Goal: Task Accomplishment & Management: Contribute content

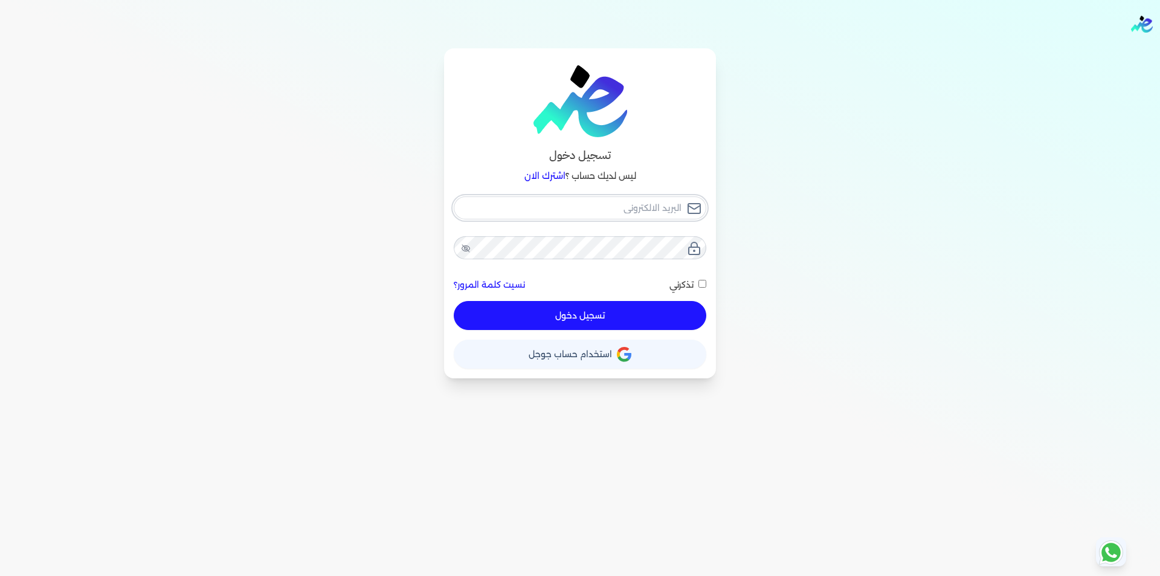
type input "[EMAIL_ADDRESS][DOMAIN_NAME]"
click at [593, 309] on div "mega.ragab@gmail.com نسيت كلمة المرور؟ تذكرني تسجيل دخول" at bounding box center [580, 263] width 252 height 134
click at [658, 315] on button "تسجيل دخول" at bounding box center [580, 315] width 252 height 29
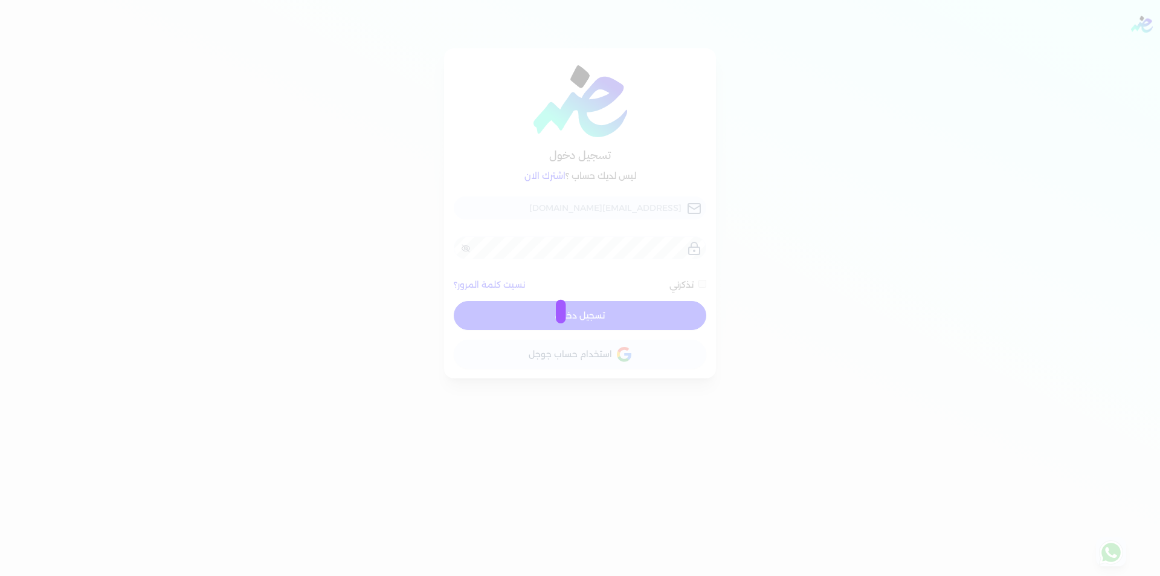
checkbox input "false"
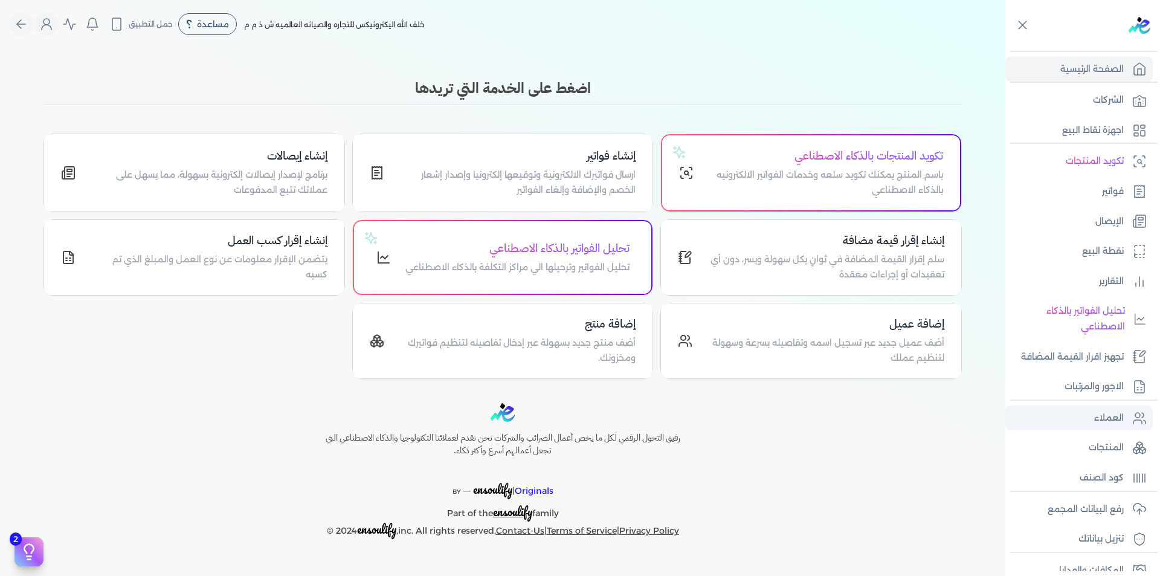
click at [1103, 414] on p "العملاء" at bounding box center [1109, 418] width 30 height 16
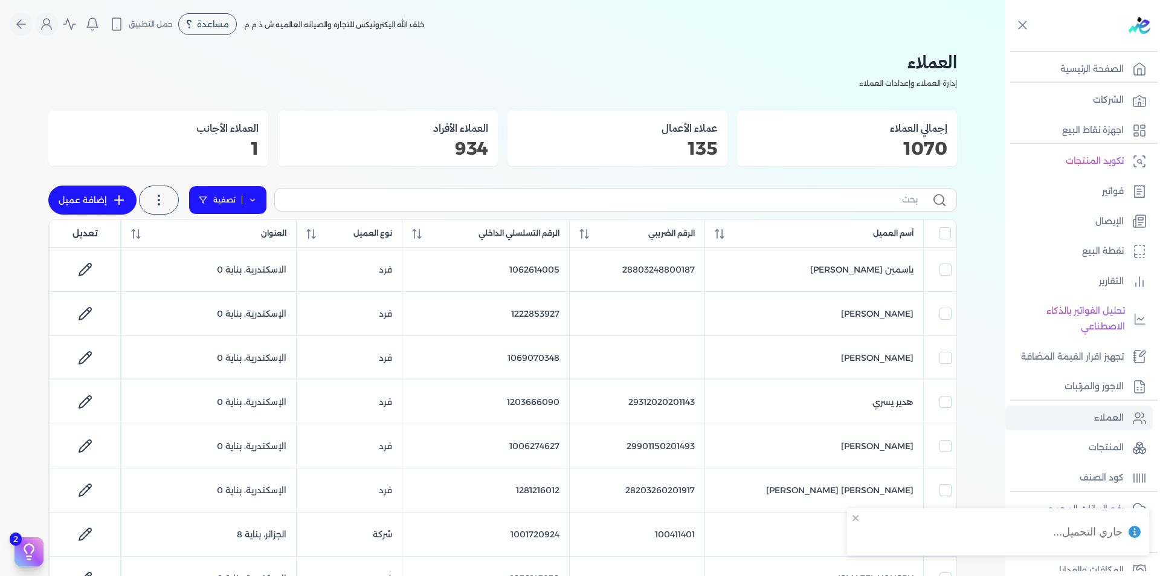
click at [252, 199] on icon at bounding box center [252, 200] width 8 height 8
click at [236, 234] on button "اضافة تصفية" at bounding box center [236, 238] width 73 height 14
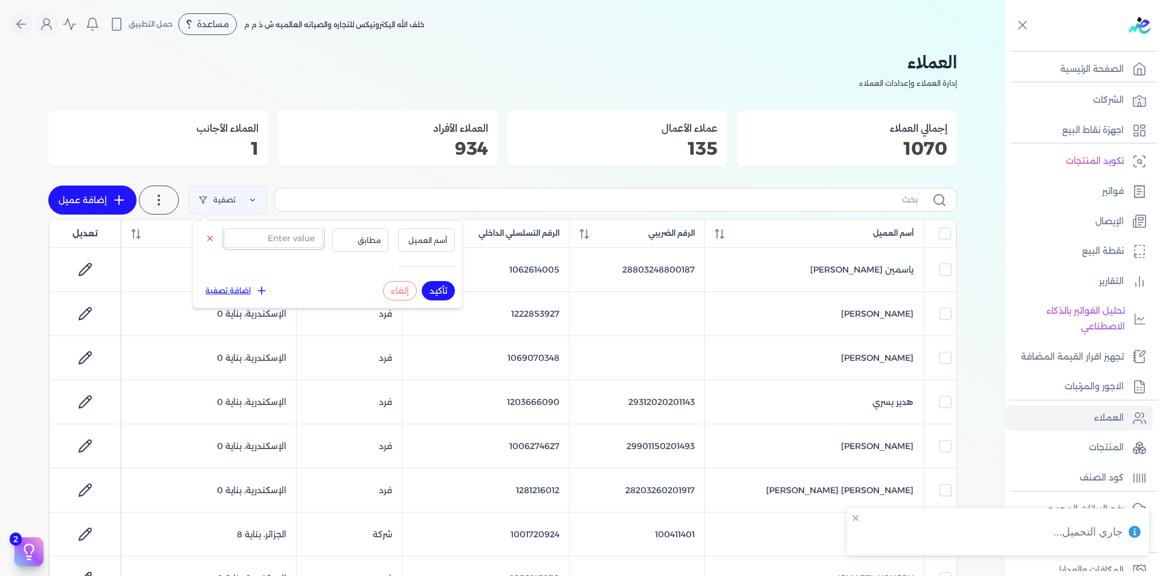
click at [252, 234] on input "text" at bounding box center [274, 237] width 98 height 19
paste input "1002220501"
type input "1002220501"
click at [431, 242] on span "أسم العميل" at bounding box center [426, 240] width 41 height 11
click at [429, 288] on li "الرقم التسلسلي الداخلي" at bounding box center [402, 288] width 92 height 11
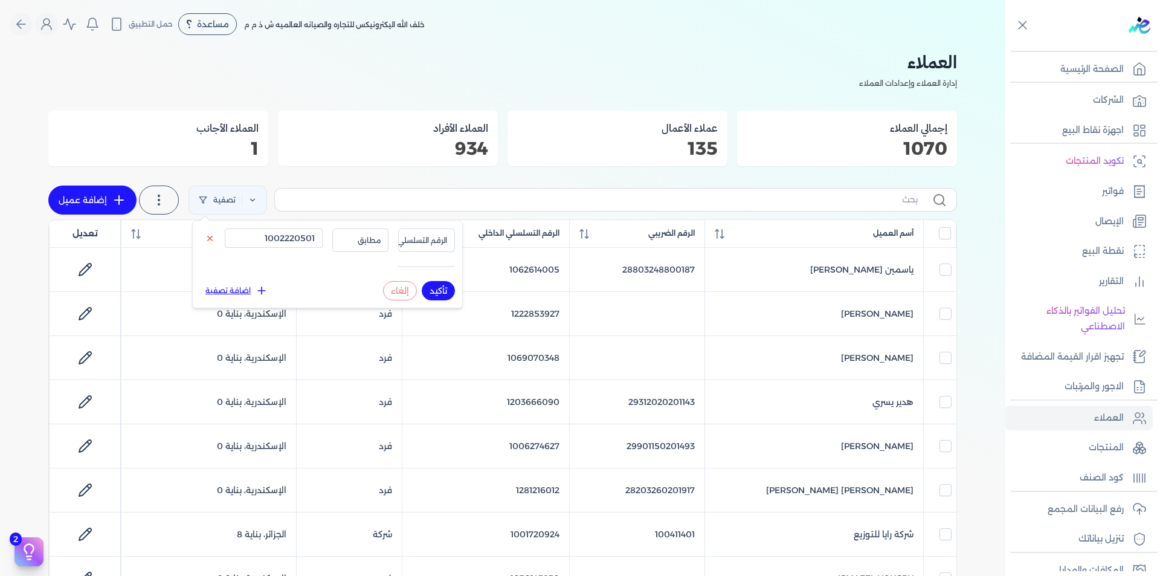
click at [439, 293] on button "تأكيد" at bounding box center [438, 290] width 33 height 19
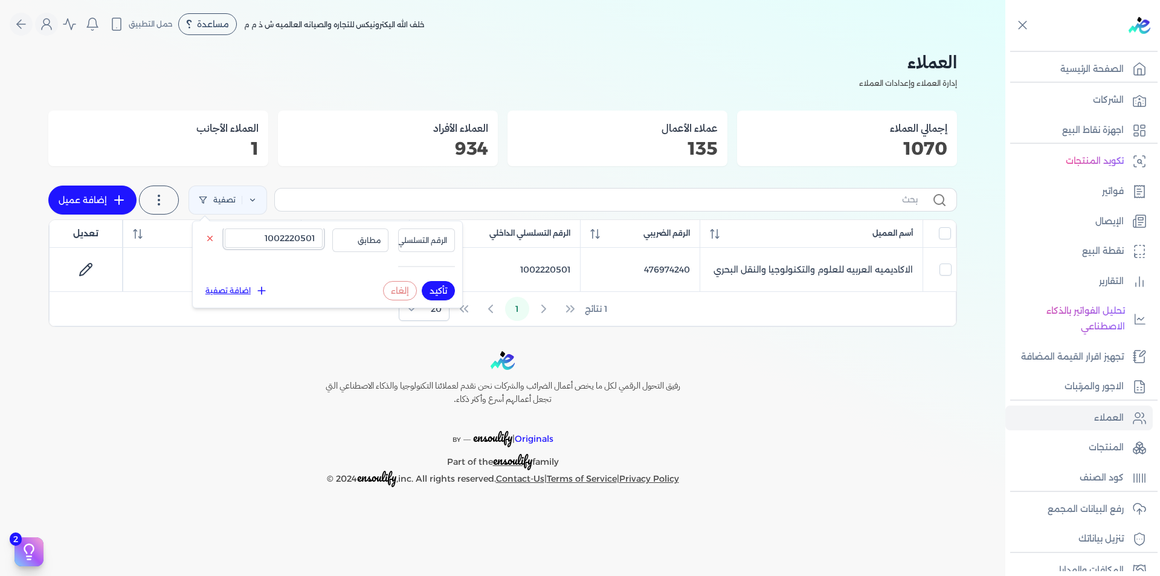
click at [290, 237] on input "1002220501" at bounding box center [274, 237] width 98 height 19
paste input "6620277"
click at [443, 289] on button "تأكيد" at bounding box center [438, 290] width 33 height 19
click at [275, 244] on input "1006620277" at bounding box center [274, 237] width 98 height 19
paste input "9843496"
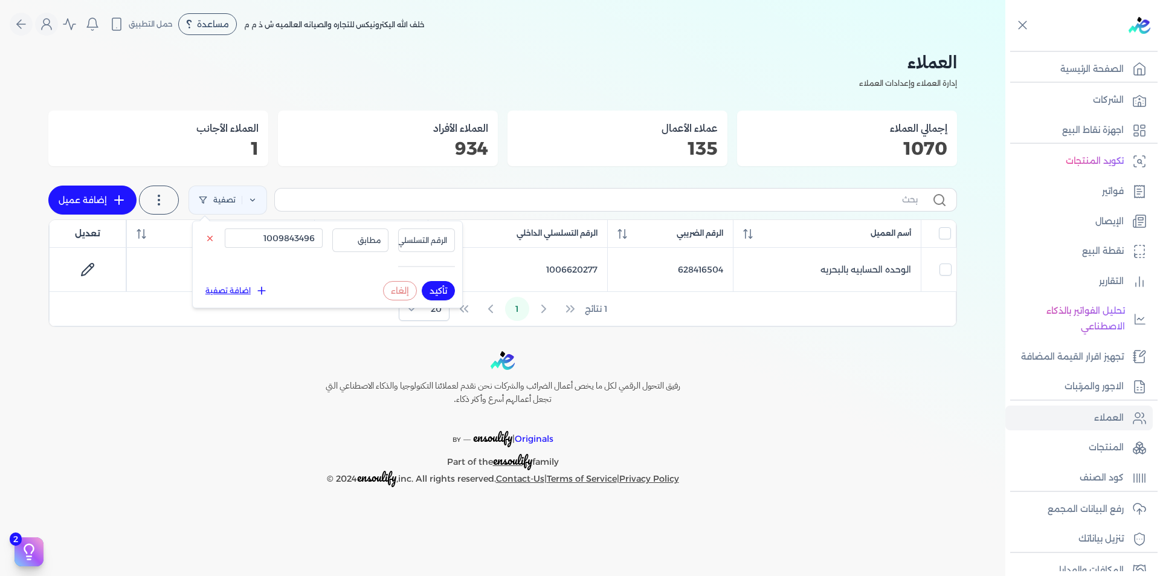
click at [449, 294] on button "تأكيد" at bounding box center [438, 290] width 33 height 19
click at [275, 234] on input "1009843496" at bounding box center [274, 237] width 98 height 19
paste input "100000607"
type input "1100000607"
click at [437, 291] on button "تأكيد" at bounding box center [438, 290] width 33 height 19
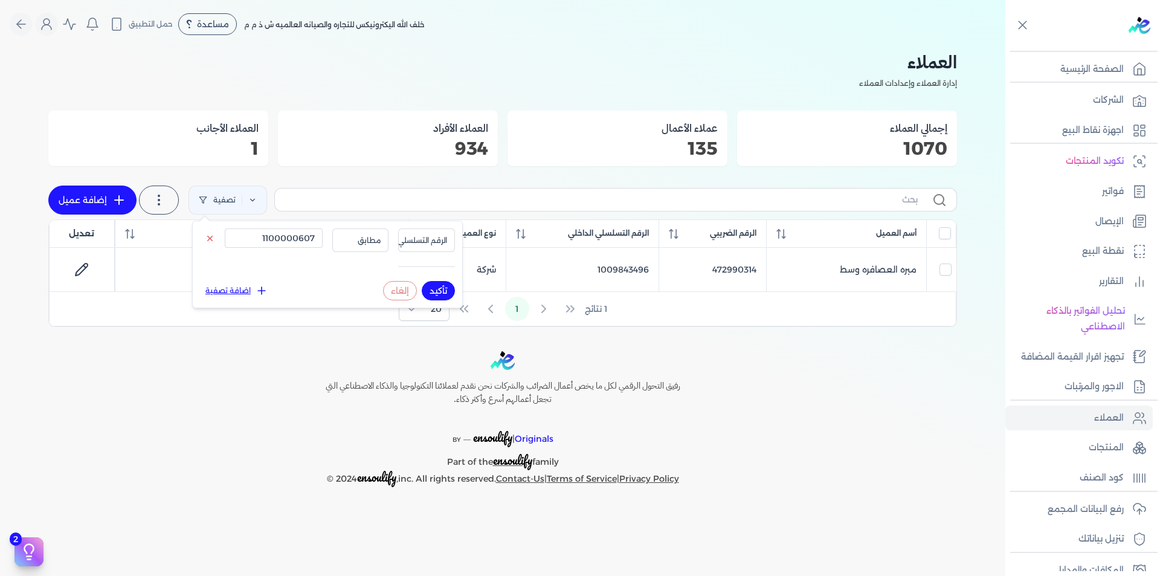
checkbox input "false"
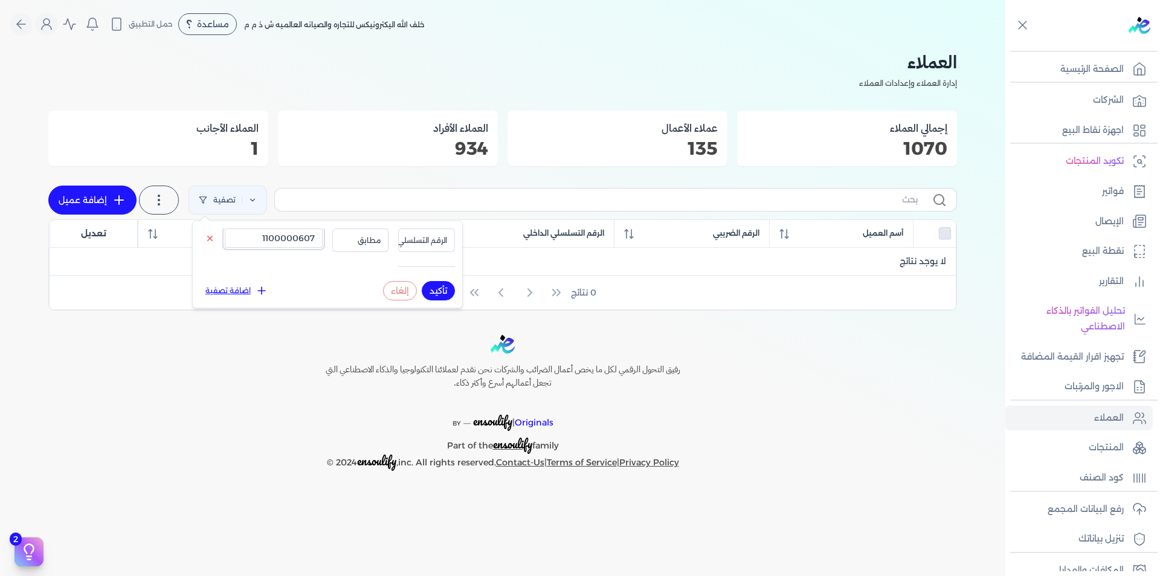
click at [284, 234] on input "1100000607" at bounding box center [274, 237] width 98 height 19
paste input "10077025"
type input "1110077025"
click at [437, 286] on button "تأكيد" at bounding box center [438, 290] width 33 height 19
checkbox input "false"
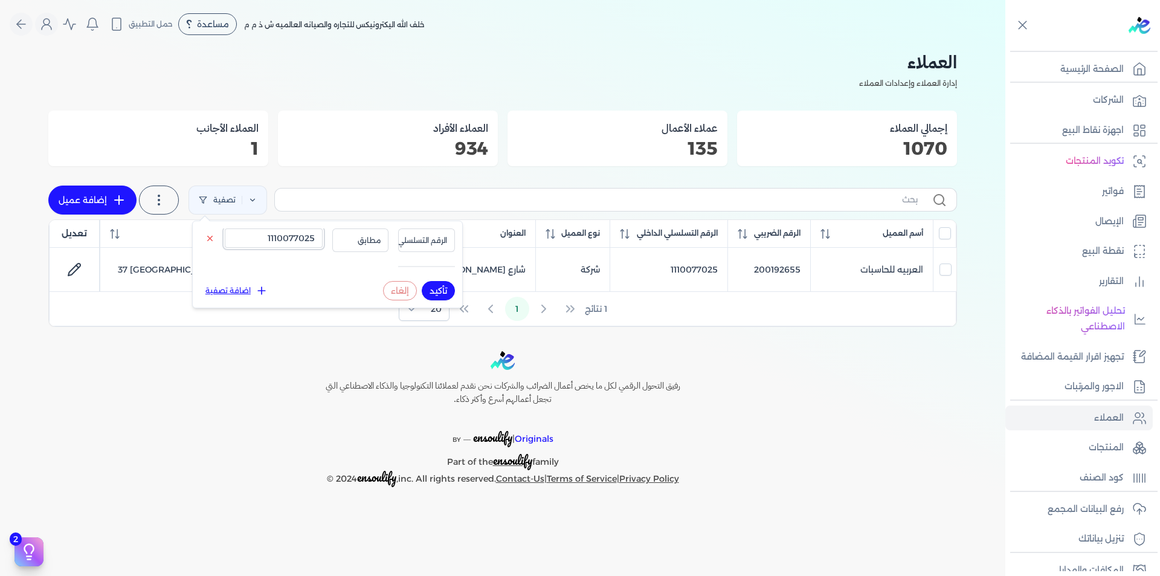
click at [293, 235] on input "1110077025" at bounding box center [274, 237] width 98 height 19
paste input "222158683"
click at [436, 283] on button "تأكيد" at bounding box center [438, 290] width 33 height 19
click at [278, 241] on input "1222158683" at bounding box center [274, 237] width 98 height 19
paste input "825820"
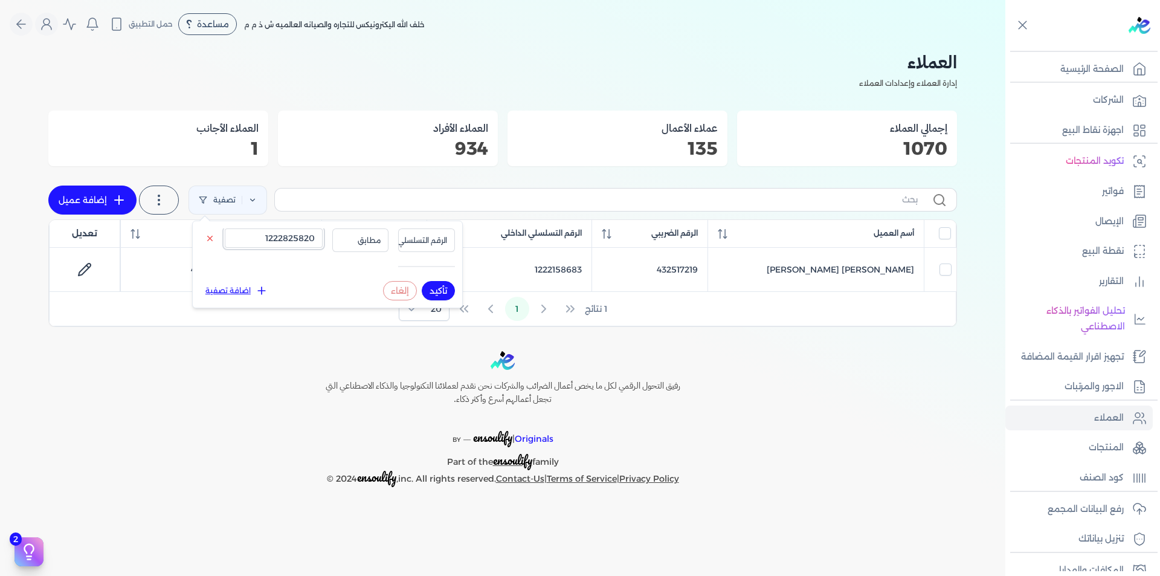
type input "1222825820"
click at [440, 291] on button "تأكيد" at bounding box center [438, 290] width 33 height 19
checkbox input "false"
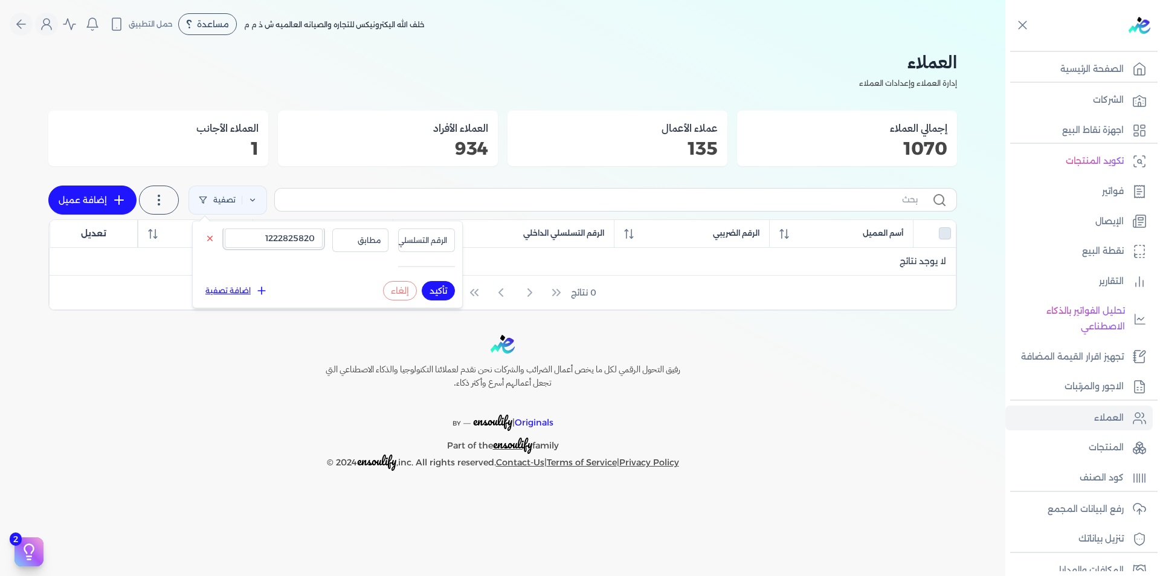
click at [295, 240] on input "1222825820" at bounding box center [274, 237] width 98 height 19
paste input "7146422"
type input "1227146422"
click at [434, 288] on button "تأكيد" at bounding box center [438, 290] width 33 height 19
checkbox input "false"
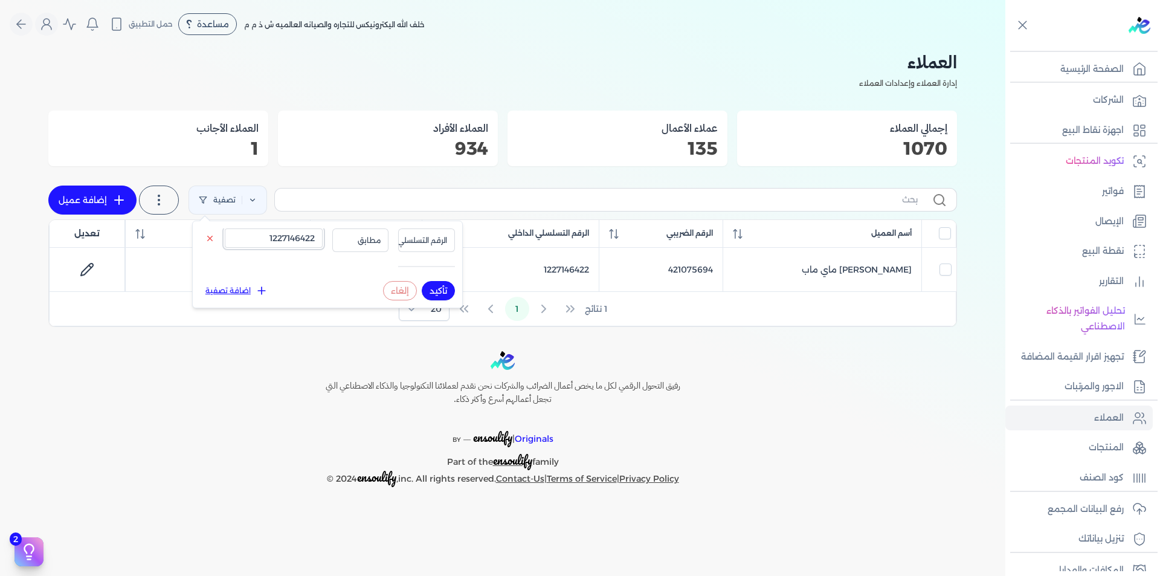
click at [255, 237] on input "1227146422" at bounding box center [274, 237] width 98 height 19
paste input "80299901"
click at [434, 289] on button "تأكيد" at bounding box center [438, 290] width 33 height 19
click at [296, 242] on input "1280299901" at bounding box center [274, 237] width 98 height 19
paste input "6843968"
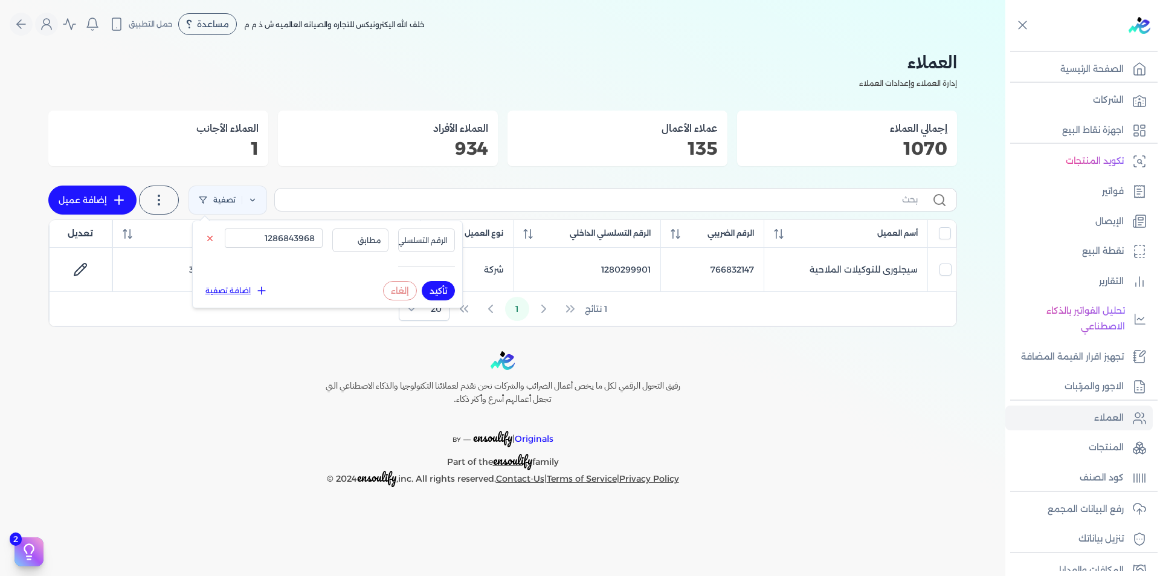
click at [444, 286] on button "تأكيد" at bounding box center [438, 290] width 33 height 19
click at [288, 242] on input "1286843968" at bounding box center [274, 237] width 98 height 19
paste input "9288890"
click at [441, 290] on button "تأكيد" at bounding box center [438, 290] width 33 height 19
click at [273, 234] on input "1289288890" at bounding box center [274, 237] width 98 height 19
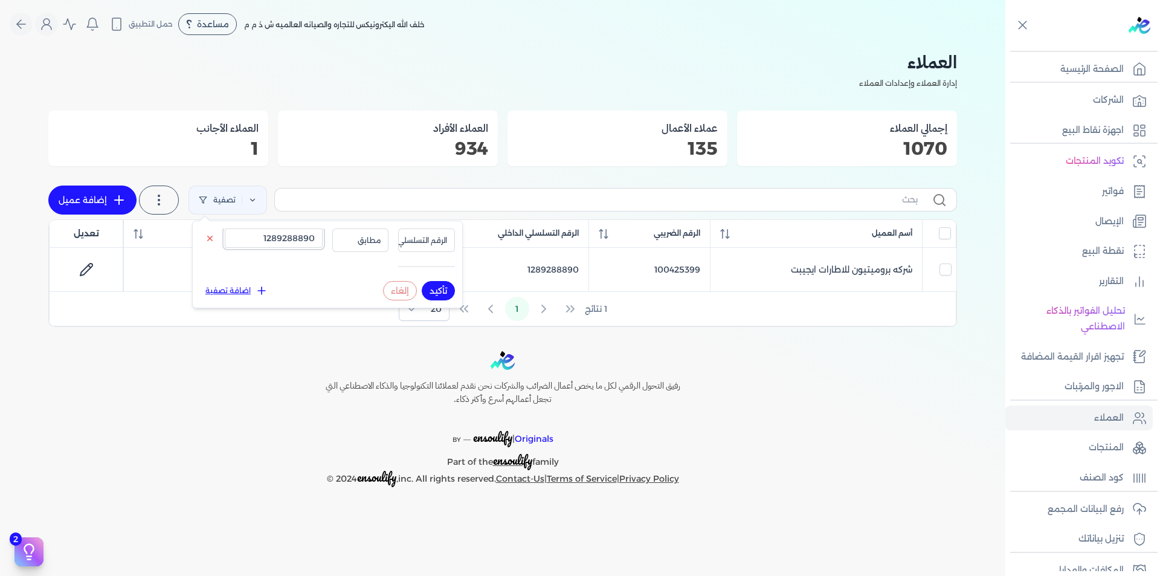
paste input "551785121"
click at [439, 289] on button "تأكيد" at bounding box center [438, 290] width 33 height 19
click at [303, 243] on input "1551785121" at bounding box center [274, 237] width 98 height 19
type input "1"
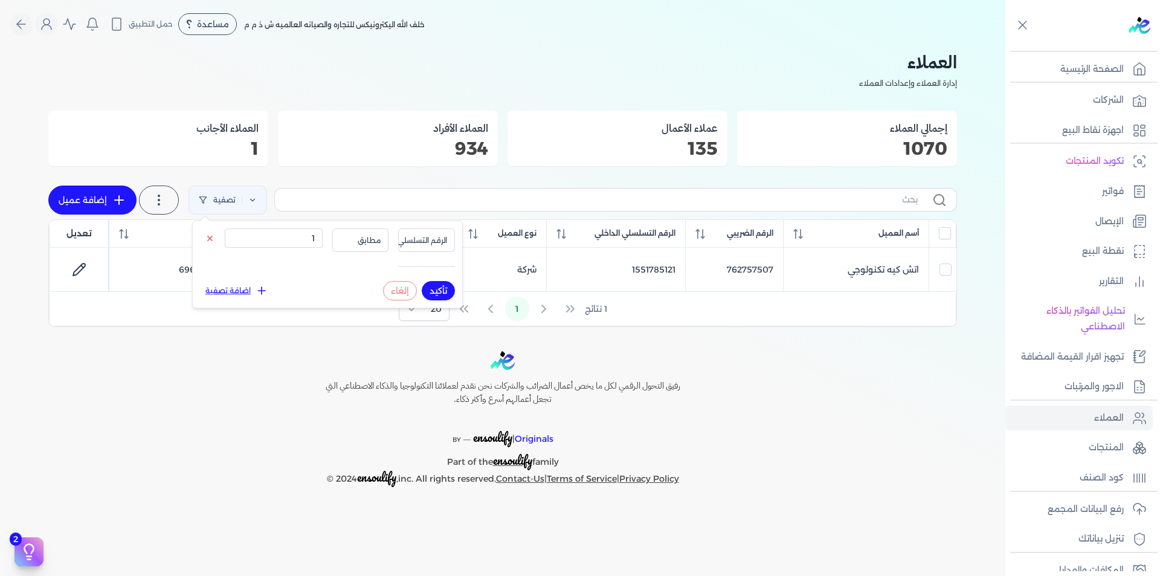
click at [439, 293] on button "تأكيد" at bounding box center [438, 290] width 33 height 19
click at [1091, 512] on p "رفع البيانات المجمع" at bounding box center [1085, 509] width 76 height 16
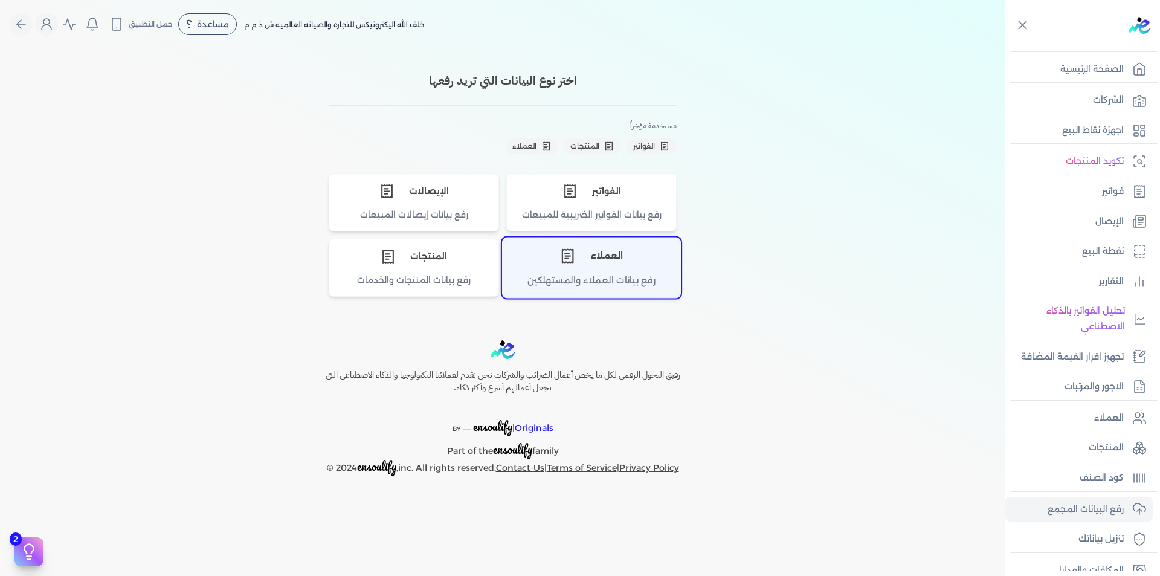
click at [572, 268] on div "العملاء" at bounding box center [592, 256] width 178 height 36
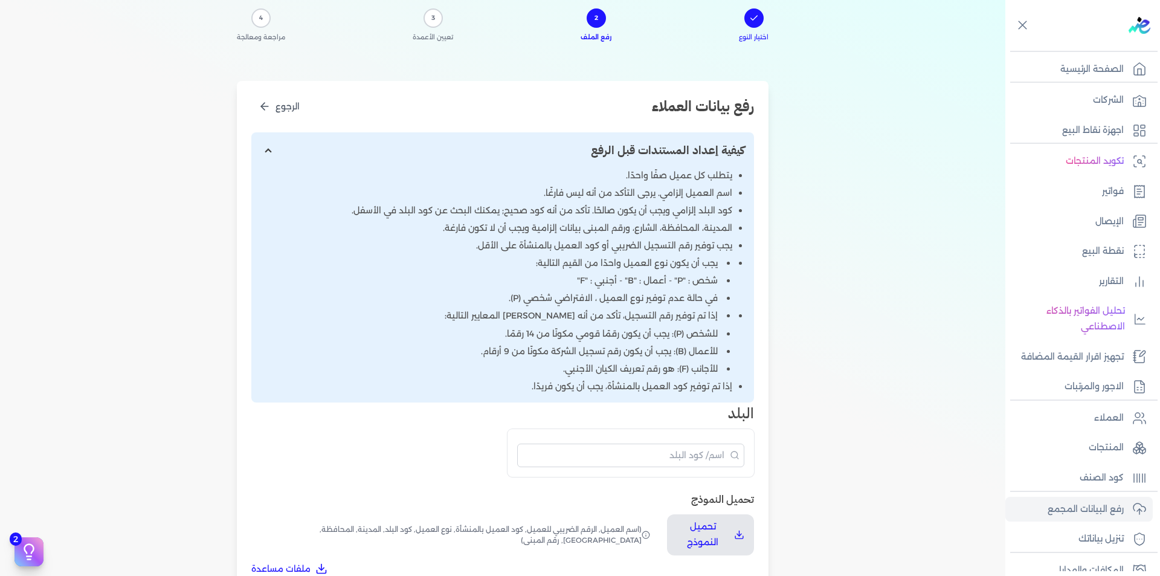
scroll to position [423, 0]
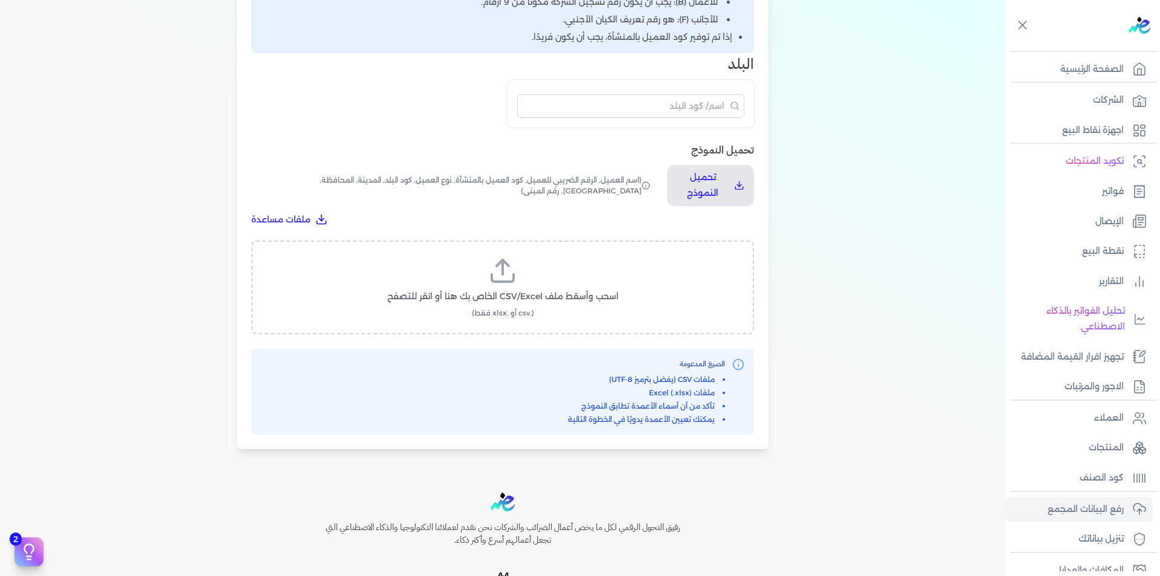
click at [510, 296] on span "اسحب وأسقط ملف CSV/Excel الخاص بك هنا أو انقر للتصفح" at bounding box center [502, 296] width 231 height 13
click at [0, 0] on input "اسحب وأسقط ملف CSV/Excel الخاص بك هنا أو انقر للتصفح (.csv أو .xlsx فقط)" at bounding box center [0, 0] width 0 height 0
click at [535, 309] on span "تحميل الملف" at bounding box center [538, 307] width 51 height 13
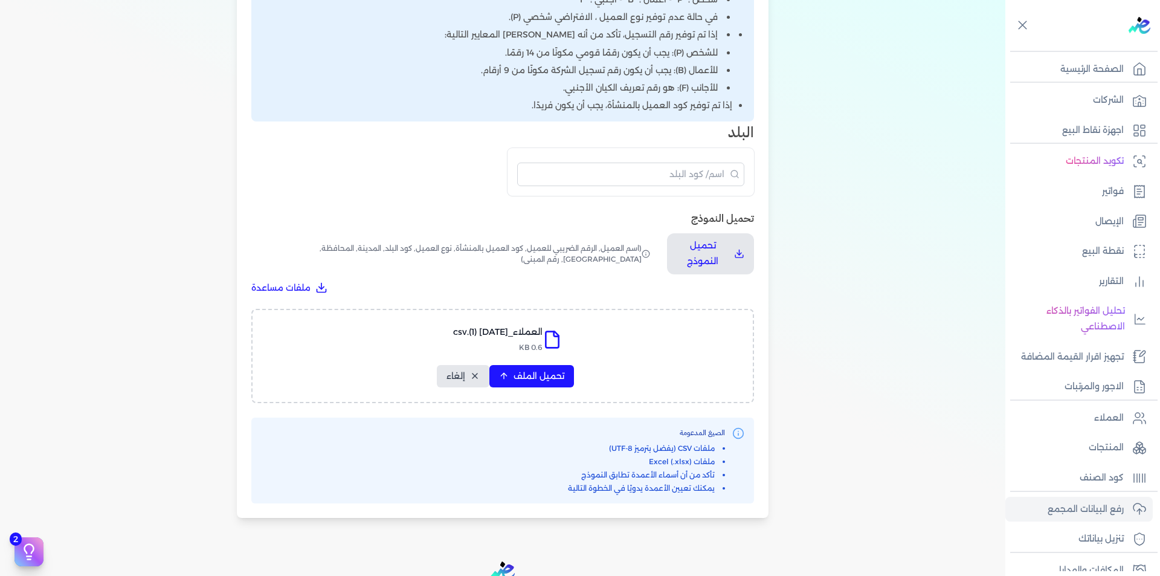
select select "أسم العميل"
select select "الرقم الضريبي"
select select "الرقم التسلسلي الداخلي"
select select "نوع العميل"
select select "كود البلد"
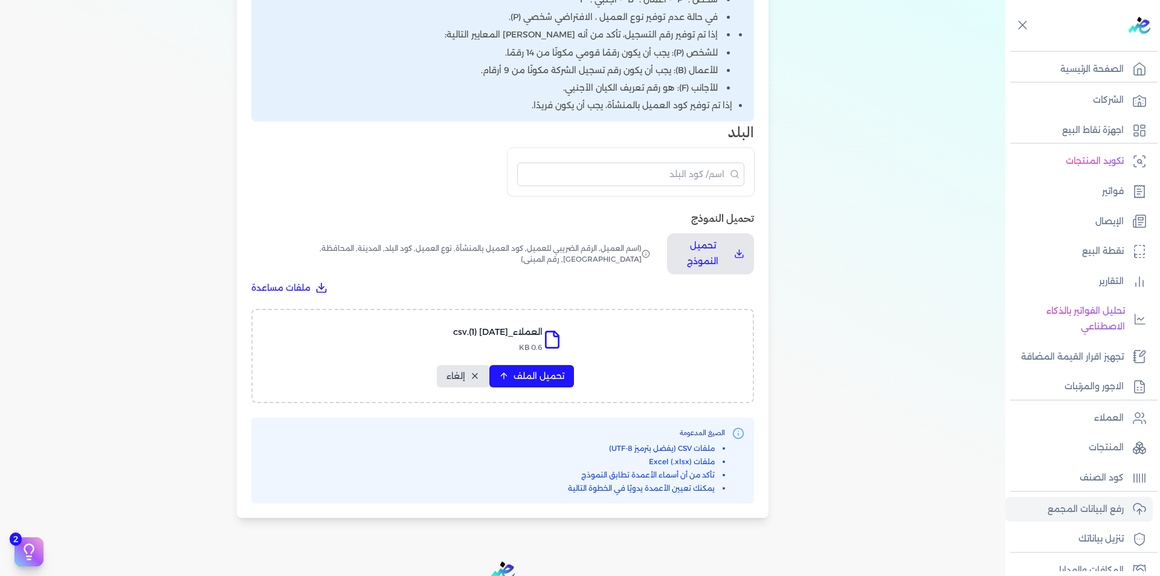
select select "city"
select select "المحافظة"
select select "الشارع"
select select "رقم المبنى"
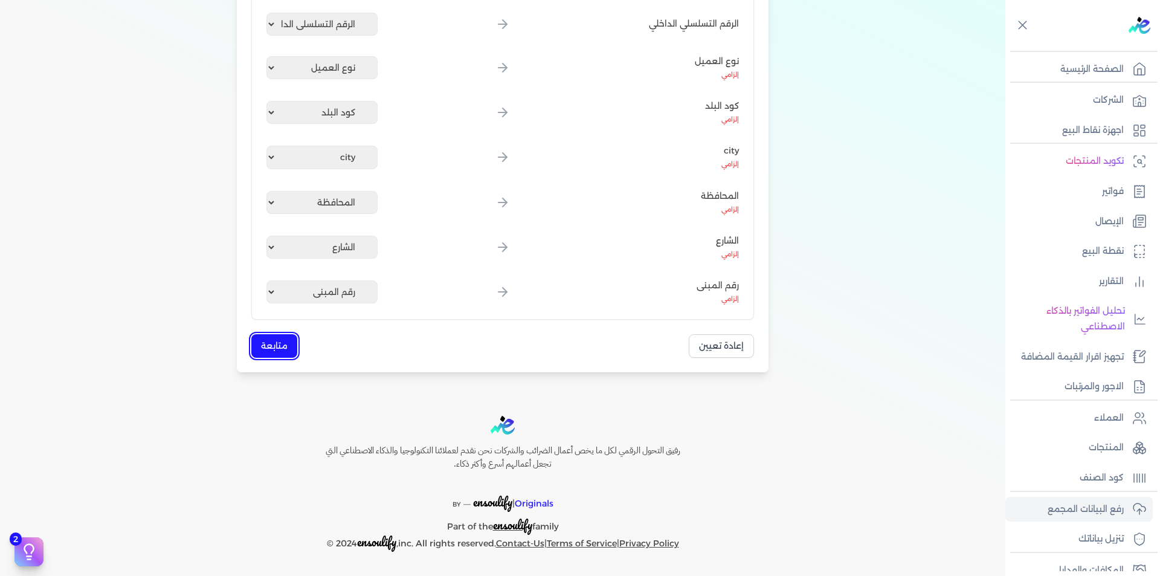
click at [272, 349] on button "متابعة" at bounding box center [274, 346] width 46 height 24
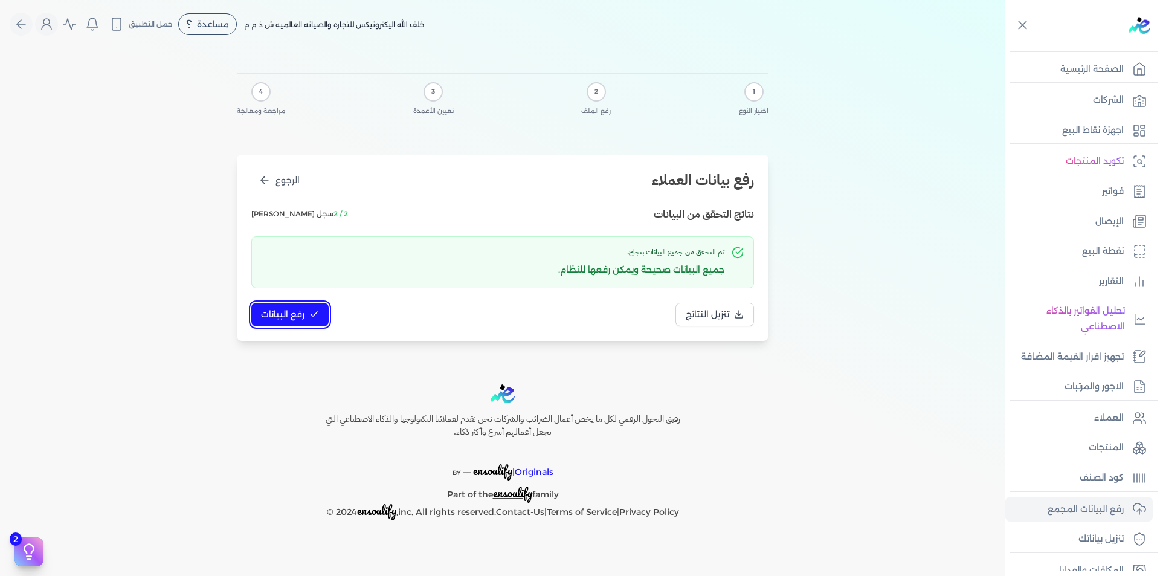
click at [297, 310] on span "رفع البيانات" at bounding box center [282, 314] width 43 height 13
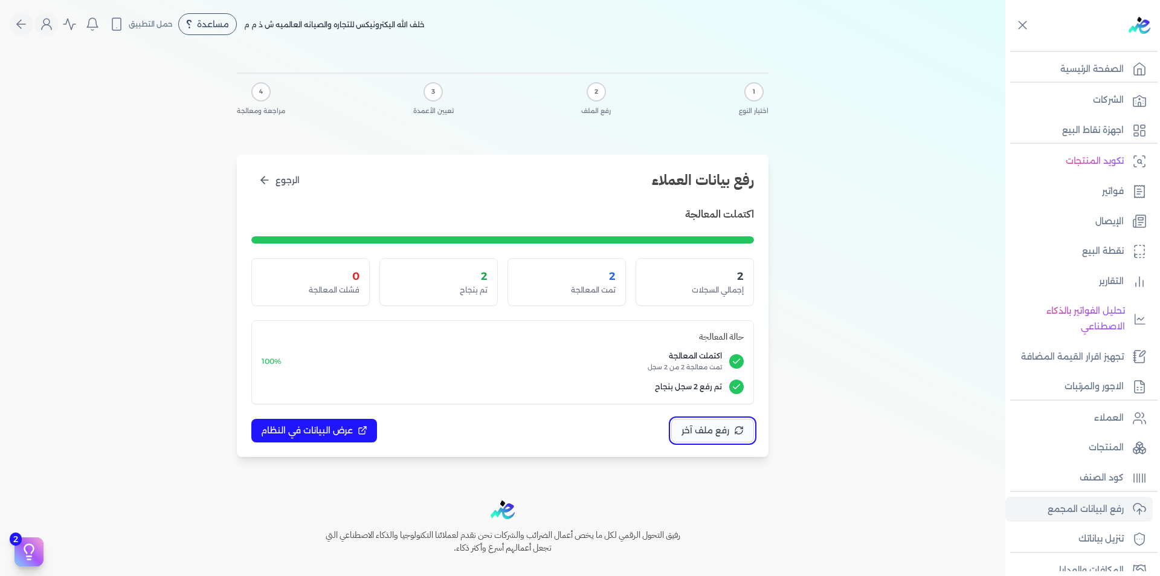
click at [696, 428] on span "رفع ملف آخر" at bounding box center [705, 430] width 48 height 13
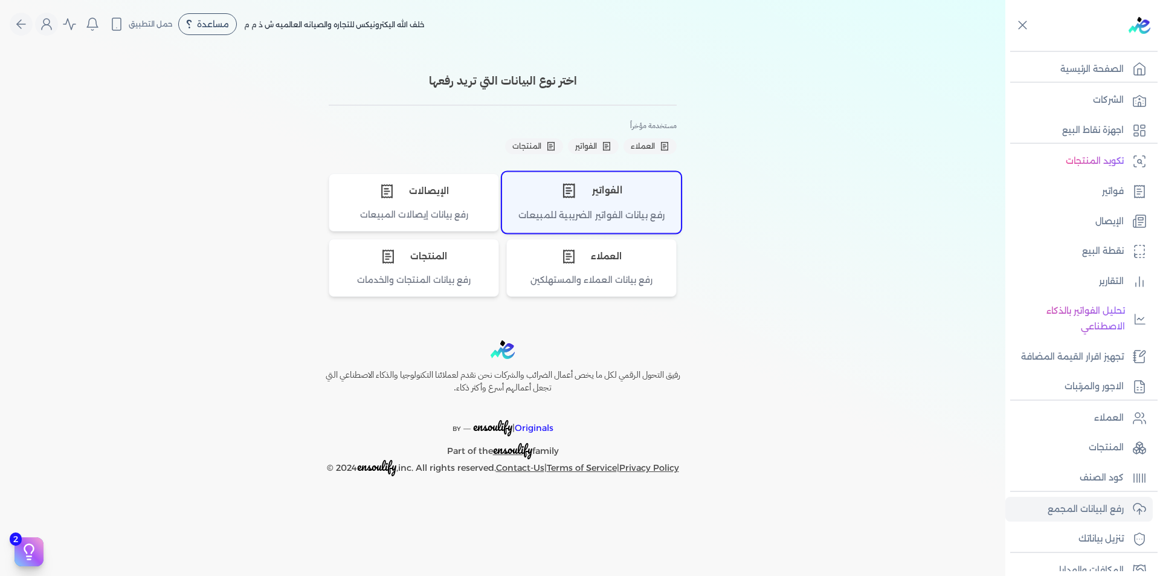
click at [598, 196] on div "الفواتير" at bounding box center [592, 190] width 178 height 36
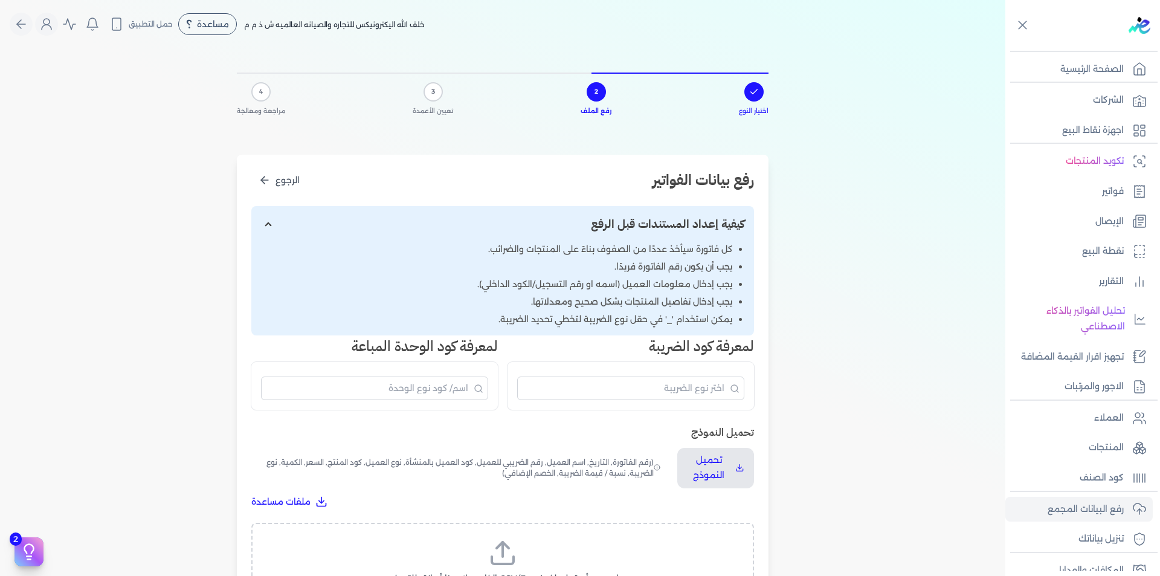
scroll to position [242, 0]
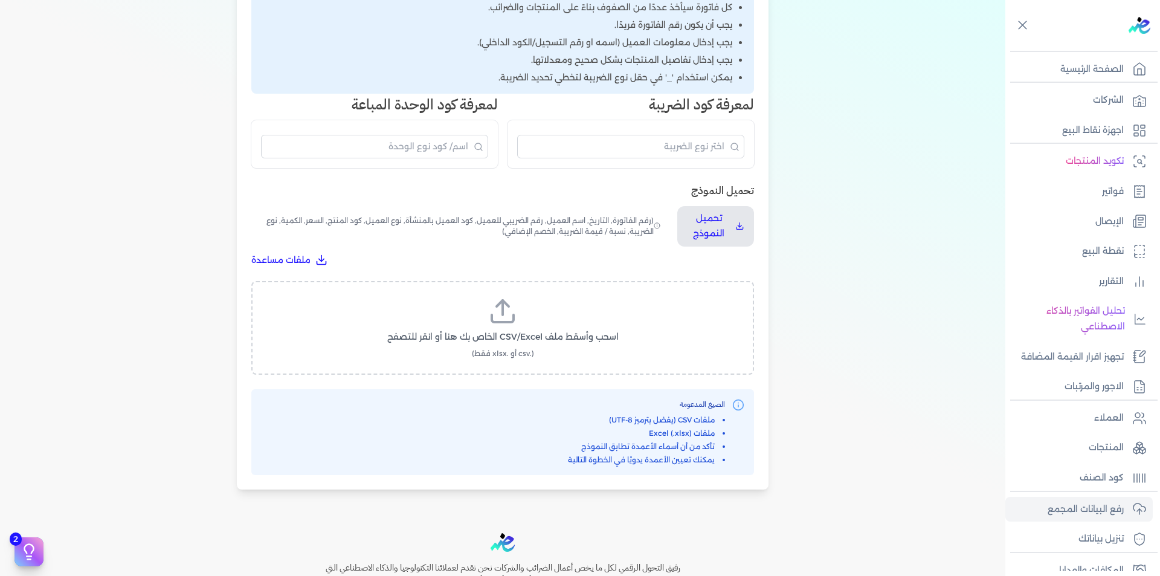
click at [502, 329] on label "اسحب وأسقط ملف CSV/Excel الخاص بك هنا أو انقر للتصفح (.csv أو .xlsx فقط)" at bounding box center [502, 328] width 471 height 62
click at [0, 0] on input "اسحب وأسقط ملف CSV/Excel الخاص بك هنا أو انقر للتصفح (.csv أو .xlsx فقط)" at bounding box center [0, 0] width 0 height 0
click at [183, 76] on div "اختيار النوع 2 رفع الملف 3 تعيين الأعمدة 4 مراجعة ومعالجة رفع بيانات الفواتير ا…" at bounding box center [502, 158] width 1005 height 702
click at [533, 357] on button "تحميل الملف" at bounding box center [531, 348] width 85 height 22
select select "رقم الفاتورة"
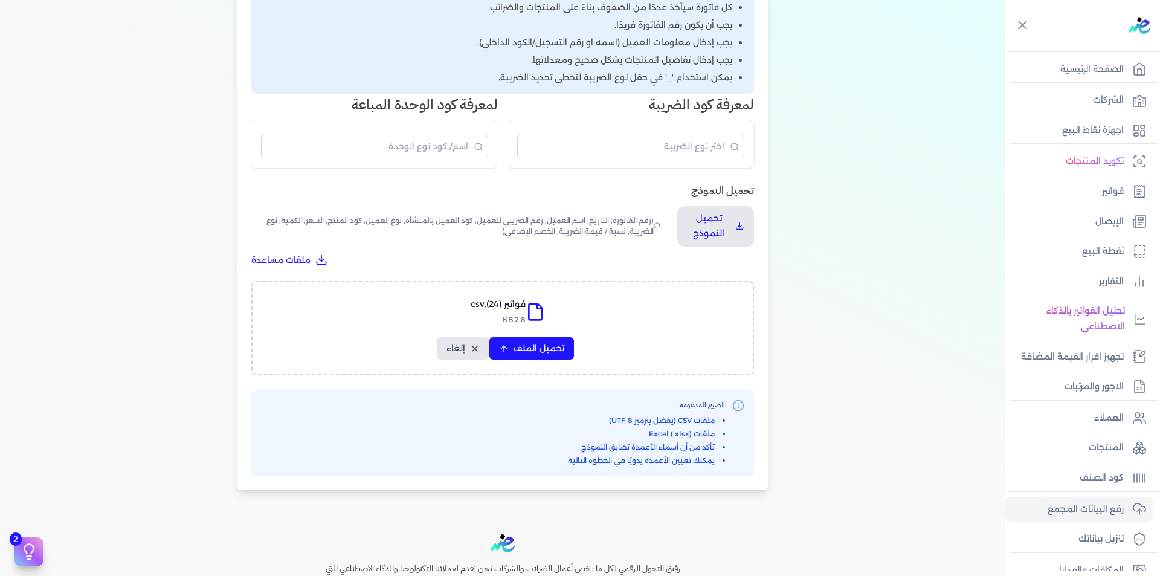
select select "التاريخ"
select select "أسم العميل"
select select "الرقم الضريبي"
select select "نوع العميل"
select select "الرقم التسلسلي الداخلي"
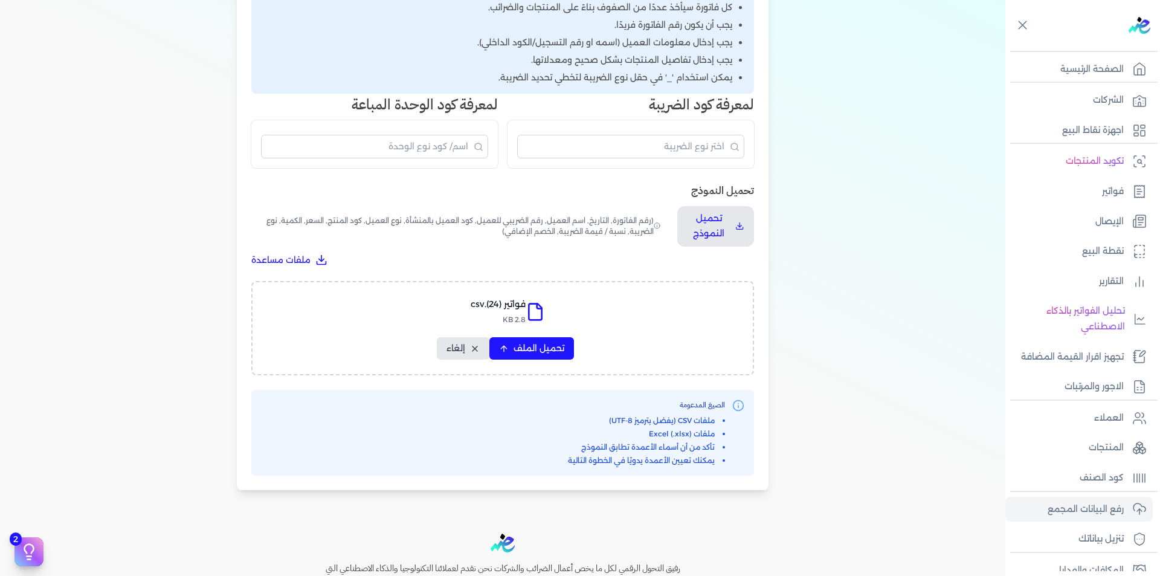
select select "وصف البند"
select select "سيريال المنتج"
select select "السعر"
select select "الكمية"
select select "نوع الضريبة"
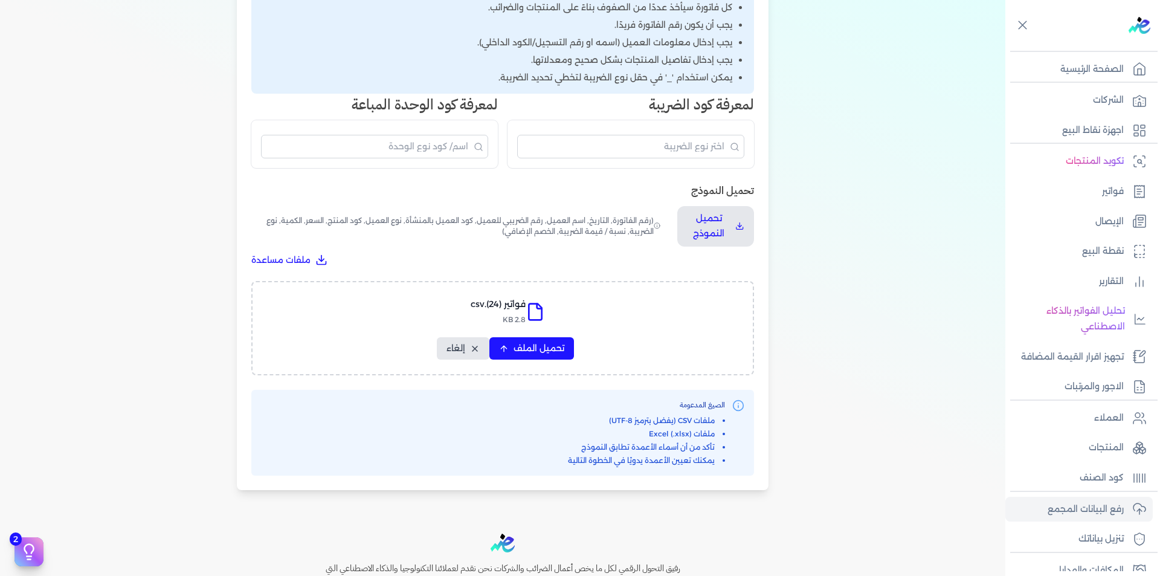
select select "نسبة / قيمة الضريبة"
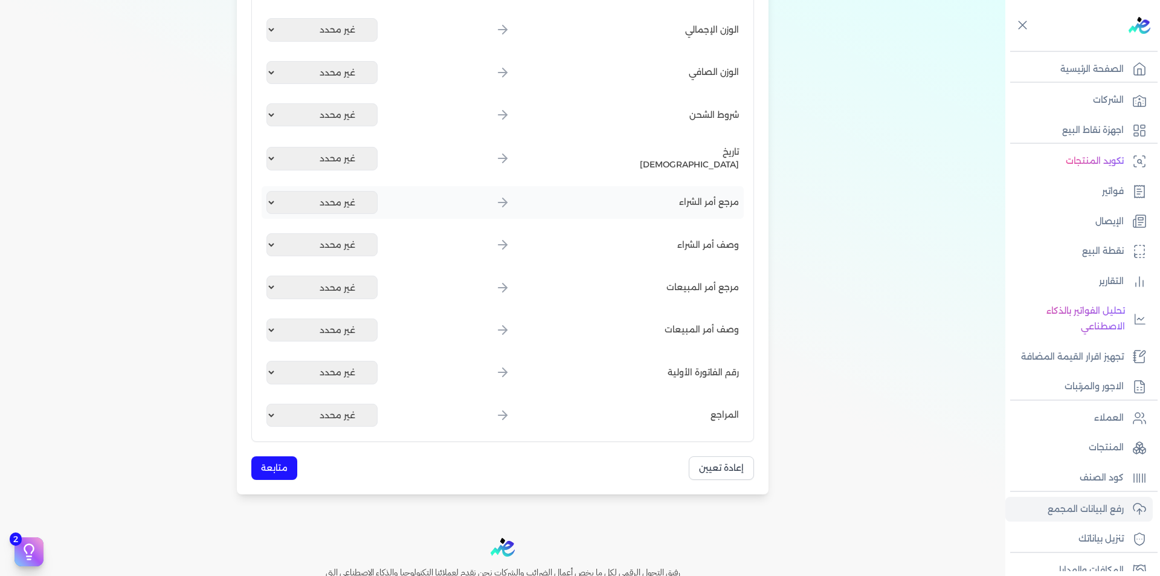
scroll to position [1451, 0]
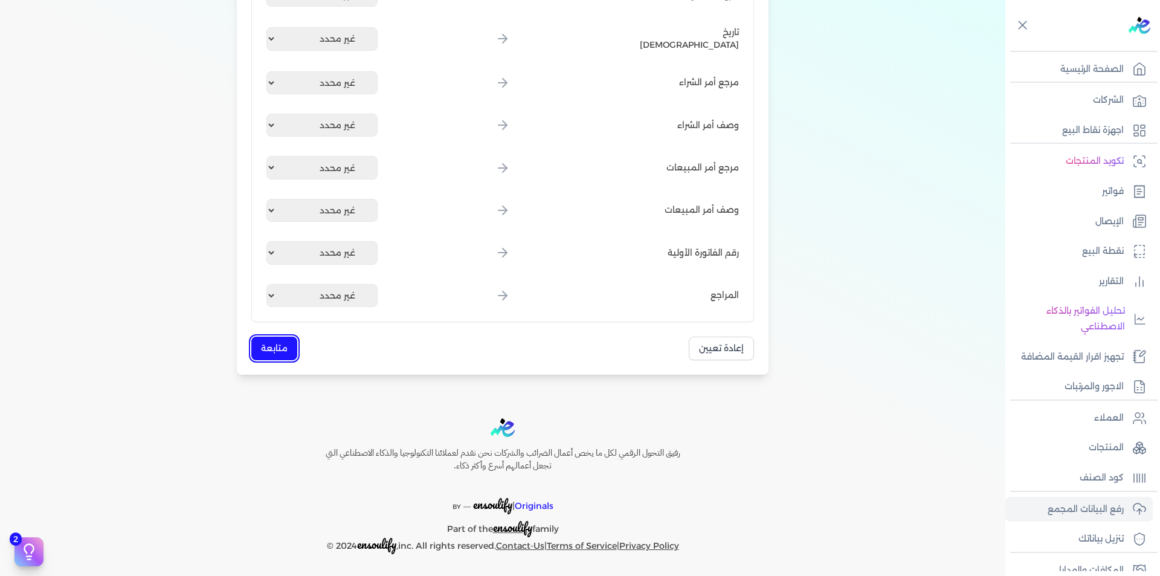
click at [272, 353] on button "متابعة" at bounding box center [274, 348] width 46 height 24
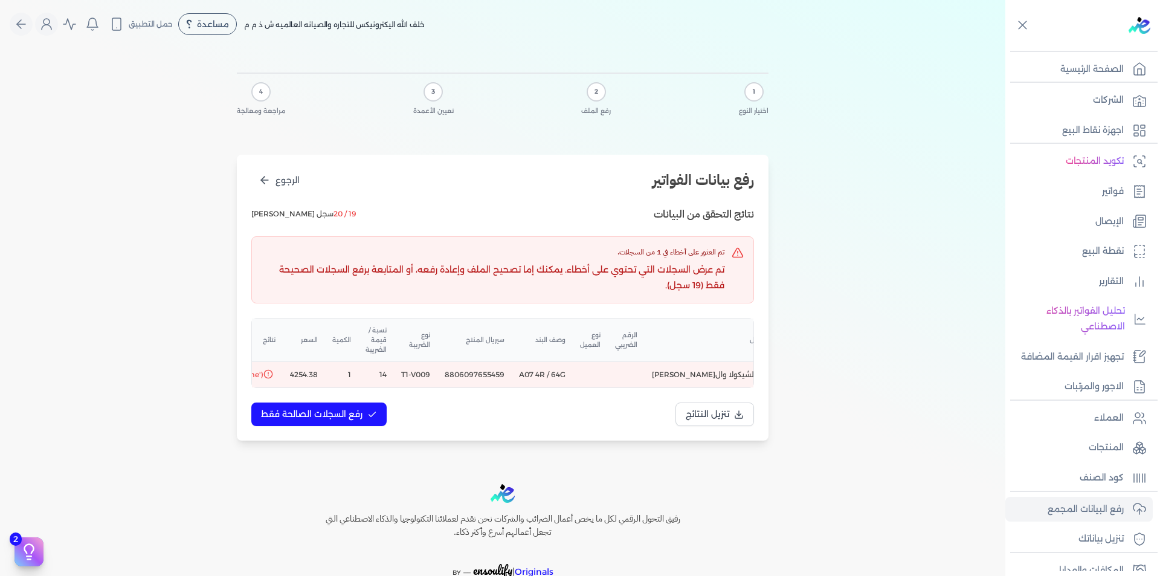
scroll to position [0, -196]
click at [510, 375] on td "8806097655459" at bounding box center [472, 375] width 74 height 26
copy td "8806097655459"
click at [571, 374] on td "A07 4R / 64G" at bounding box center [540, 375] width 61 height 26
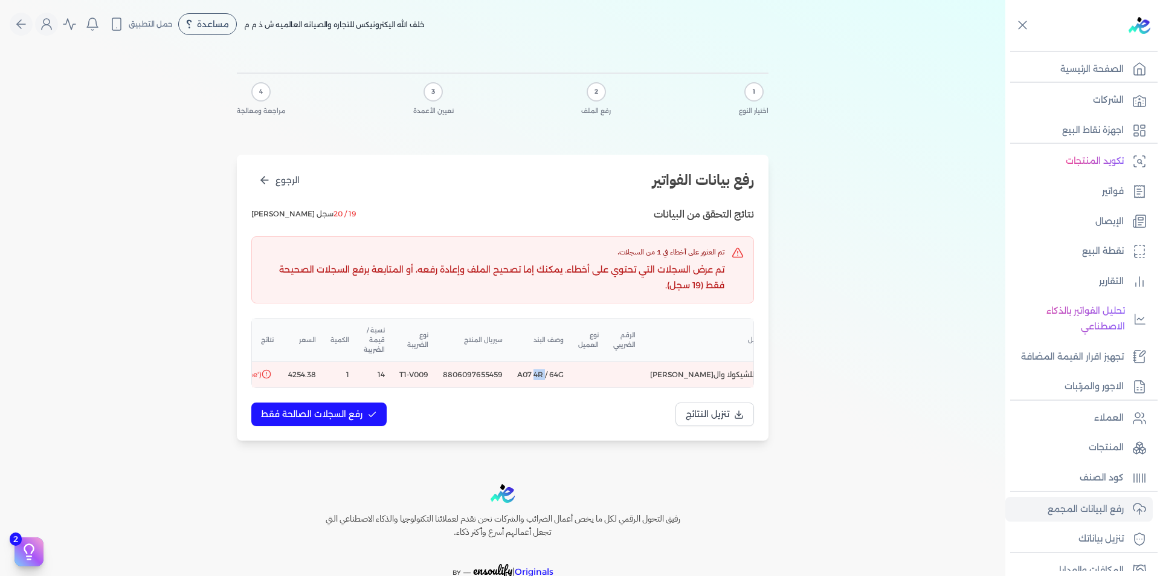
click at [571, 374] on td "A07 4R / 64G" at bounding box center [540, 375] width 61 height 26
copy td "A07 4R / 64G"
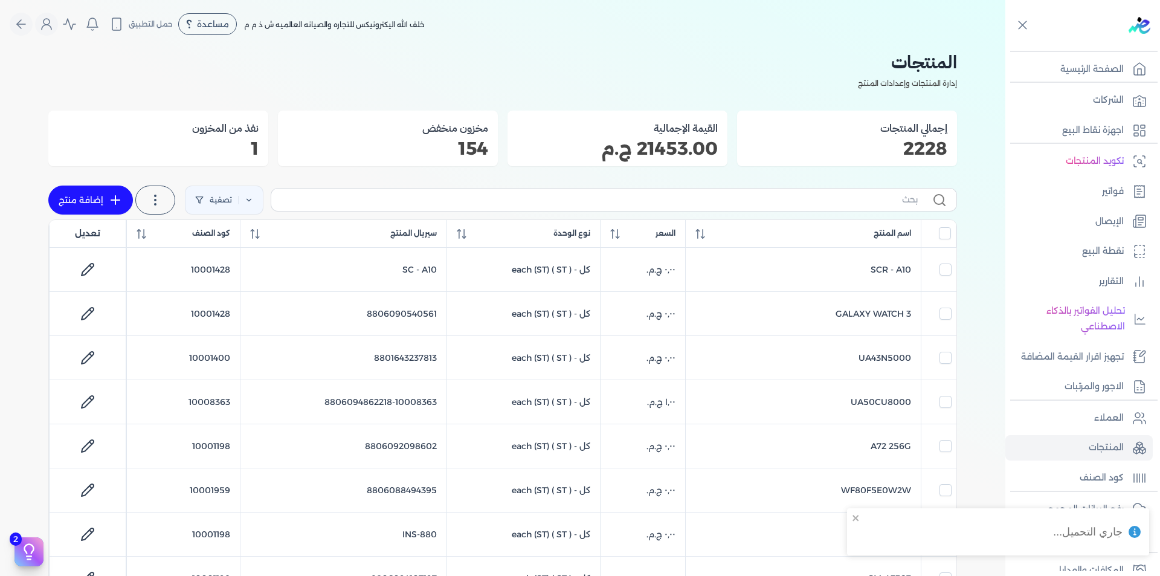
click at [108, 197] on link "إضافة منتج" at bounding box center [90, 199] width 85 height 29
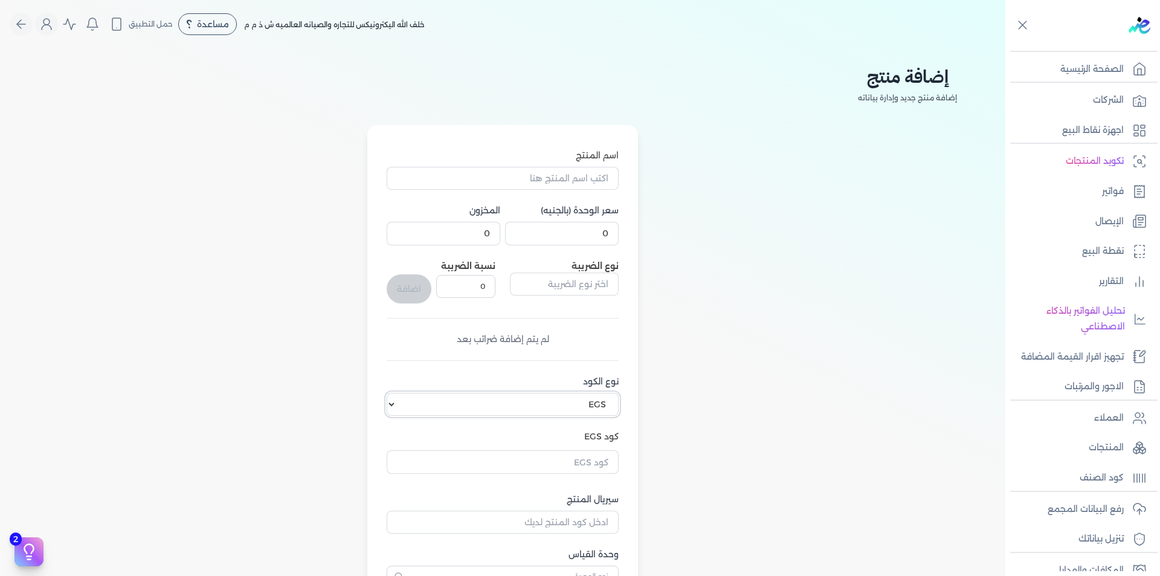
click at [393, 406] on select "اختر نوع الكود EGS GS1" at bounding box center [503, 404] width 232 height 23
select select "GS1"
click at [389, 393] on select "اختر نوع الكود EGS GS1" at bounding box center [503, 404] width 232 height 23
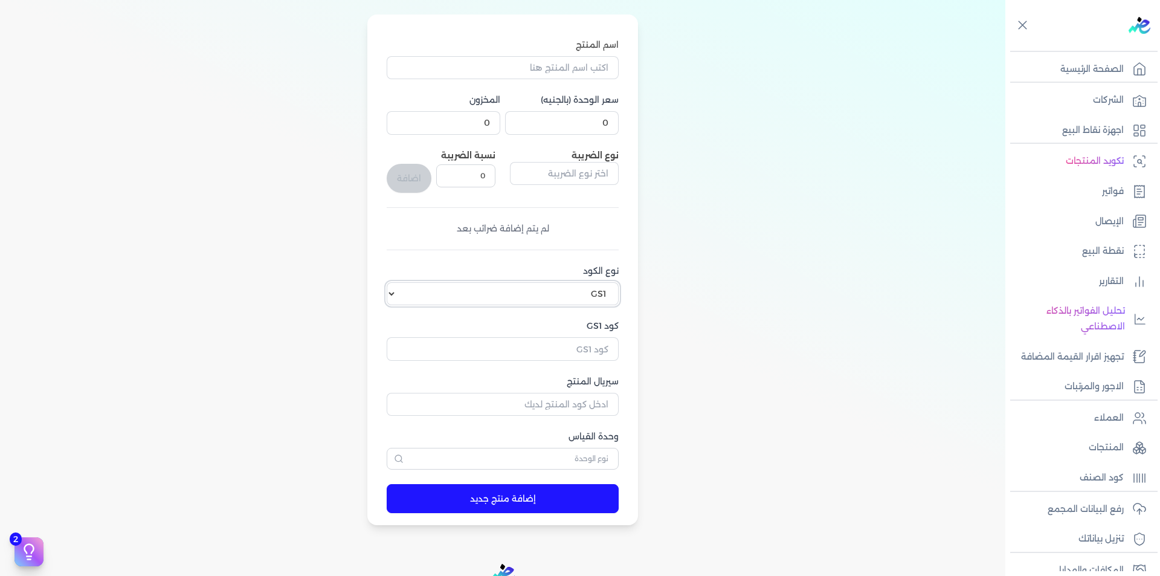
scroll to position [121, 0]
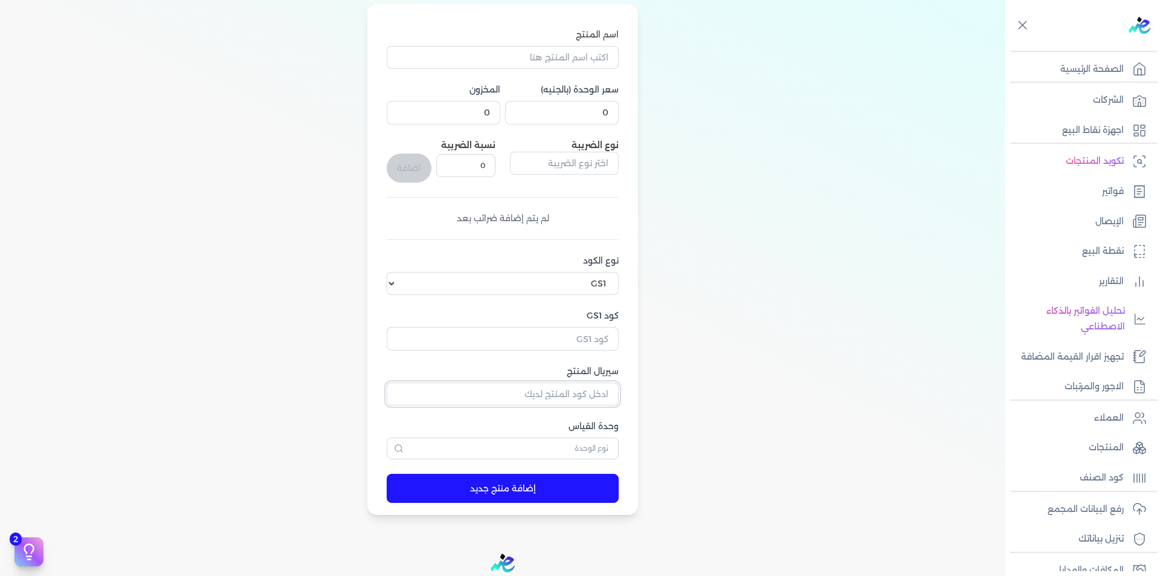
click at [587, 399] on input "سيريال المنتج" at bounding box center [503, 393] width 232 height 23
paste input "8806097655459"
type input "8806097655459"
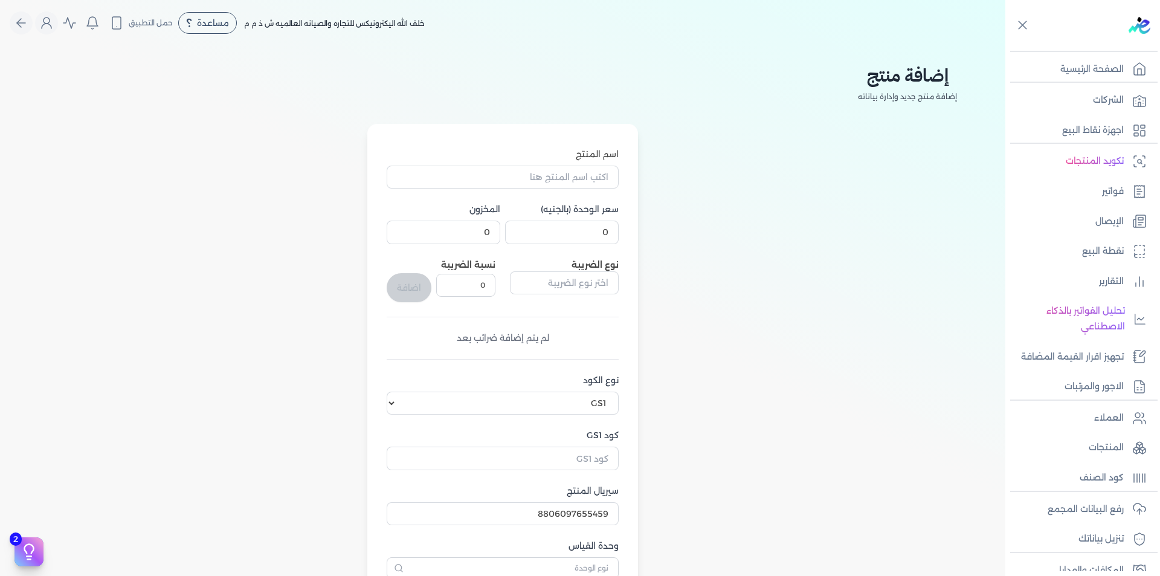
scroll to position [0, 0]
click at [583, 178] on input "اسم المنتج" at bounding box center [503, 178] width 232 height 23
paste input "A07 4R / 64G"
type input "A07 4R / 64G"
click at [592, 234] on input "0" at bounding box center [562, 233] width 114 height 23
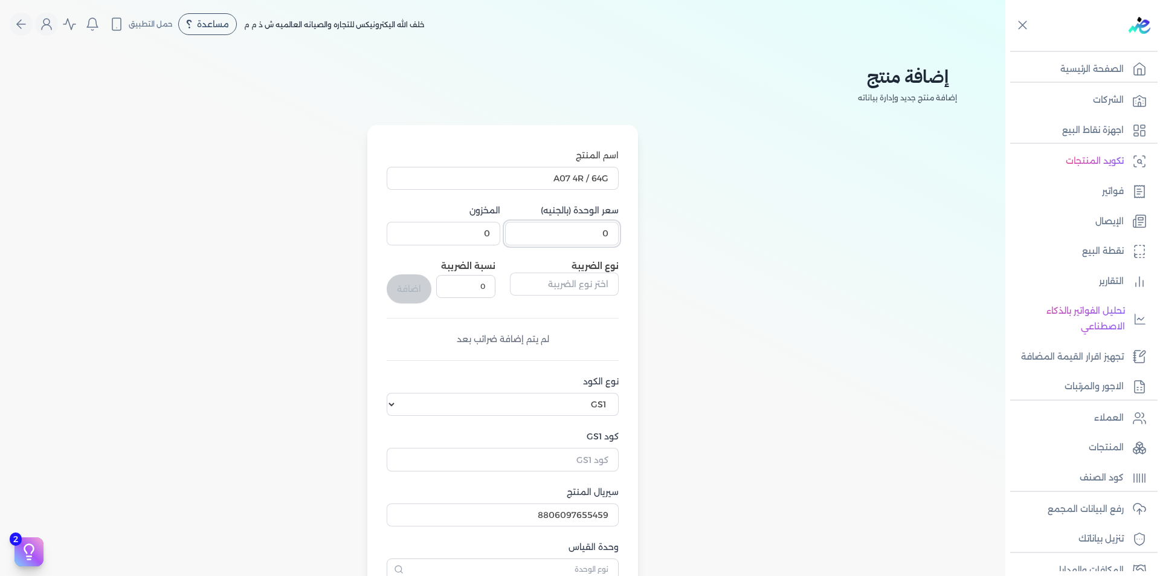
click at [592, 234] on input "0" at bounding box center [562, 233] width 114 height 23
type input "1"
click at [492, 236] on input "0" at bounding box center [444, 233] width 114 height 23
type input "1"
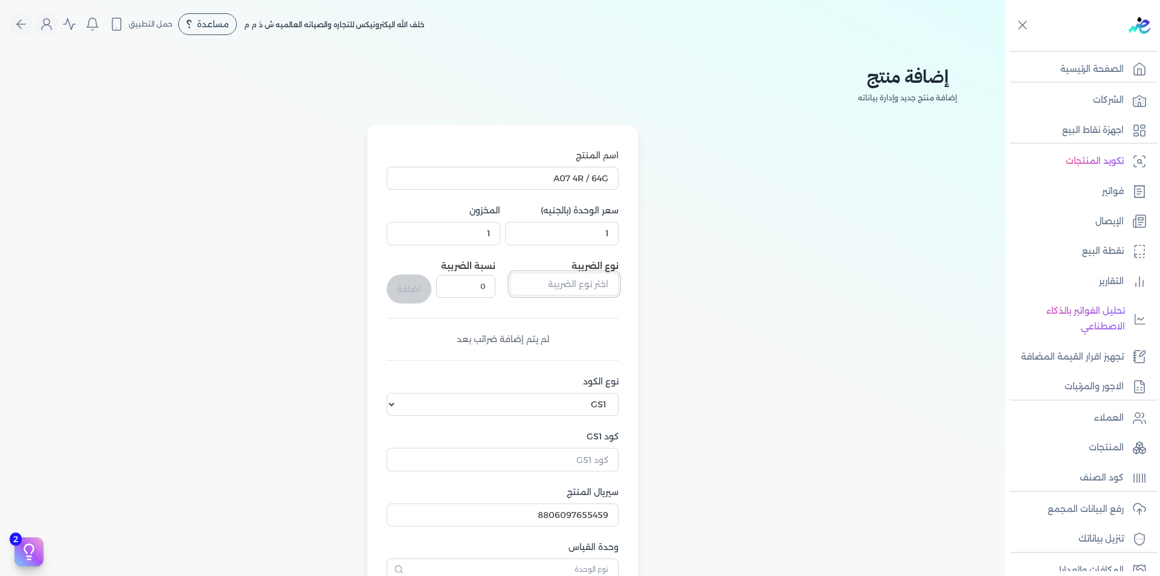
drag, startPoint x: 573, startPoint y: 288, endPoint x: 578, endPoint y: 294, distance: 7.7
click at [573, 288] on input "text" at bounding box center [564, 283] width 109 height 23
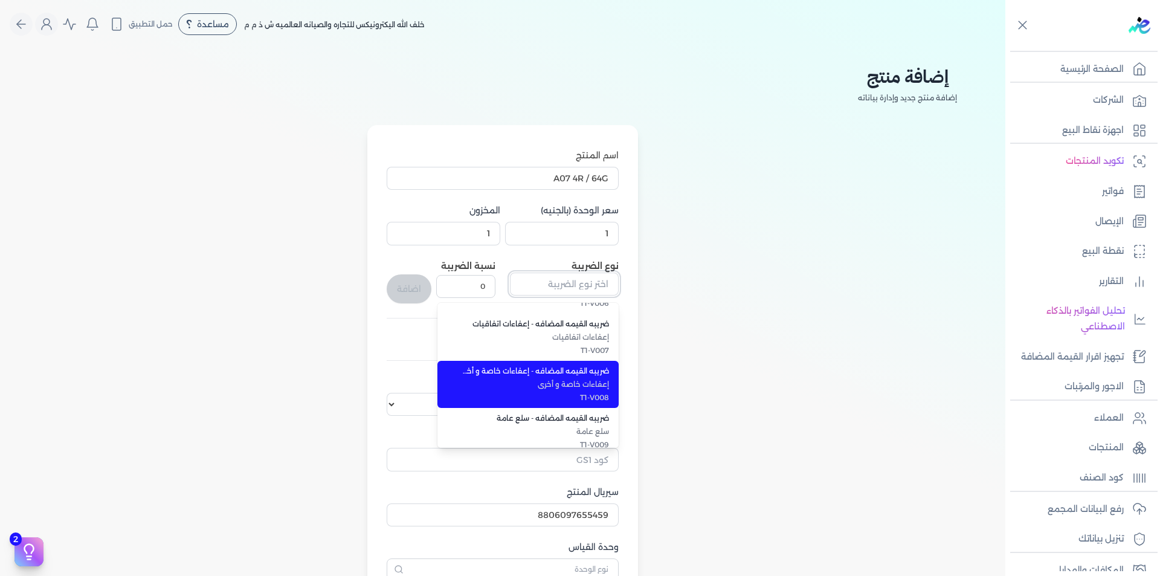
scroll to position [302, 0]
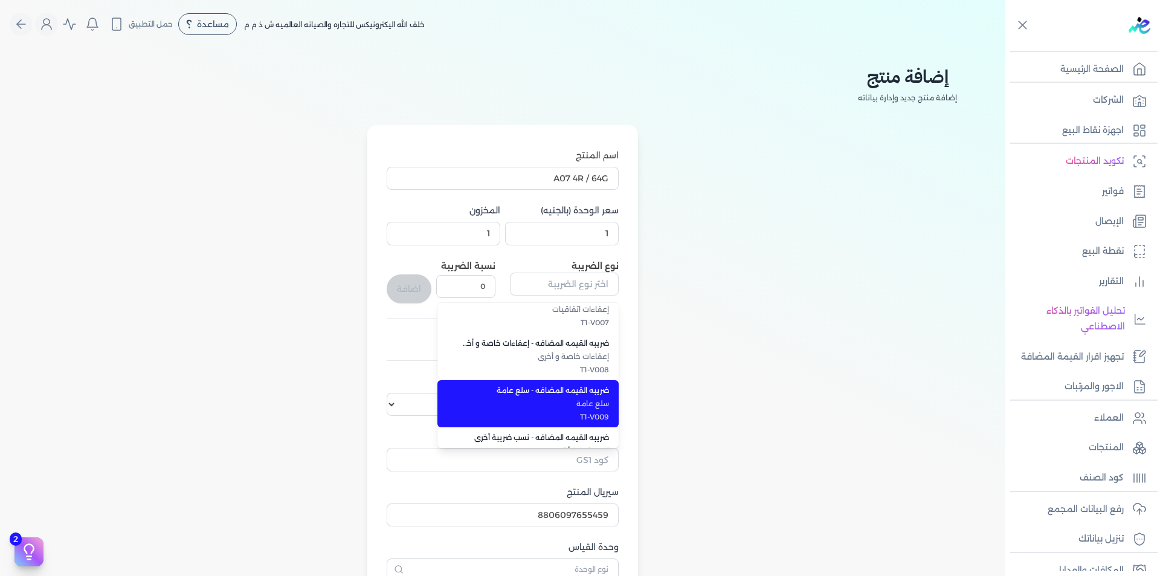
click at [606, 397] on li "ضريبه القيمه المضافه - سلع عامة سلع عامة T1-V009" at bounding box center [527, 403] width 181 height 47
type input "ضريبه القيمه المضافه - سلع عامة"
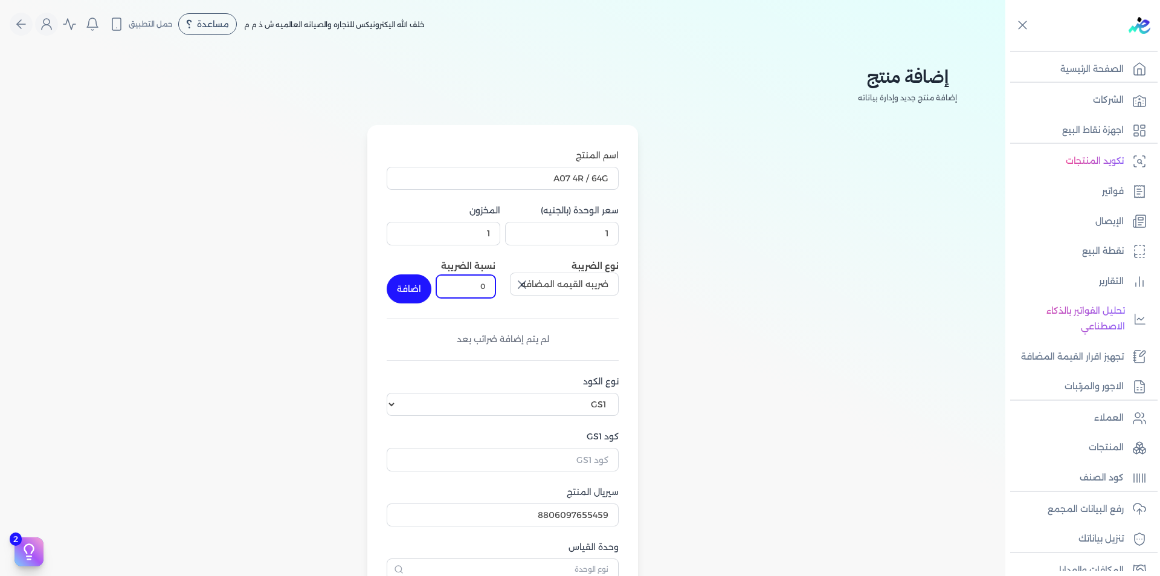
click at [478, 283] on input "0" at bounding box center [465, 286] width 59 height 23
type input "14"
click at [414, 285] on button "اضافة" at bounding box center [409, 288] width 45 height 29
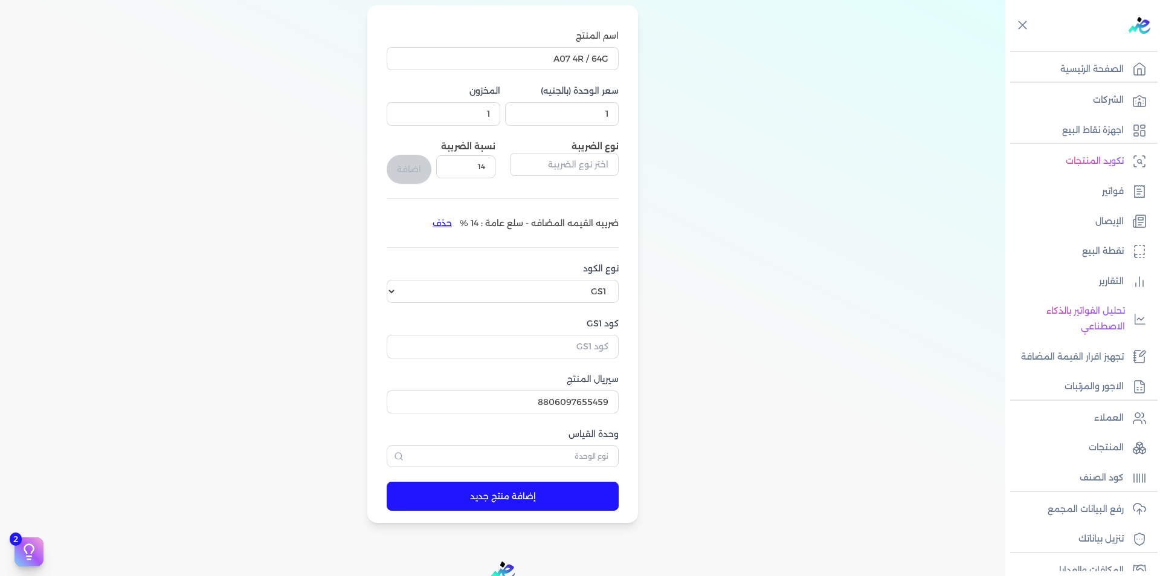
scroll to position [121, 0]
click at [591, 341] on input "كود GS1" at bounding box center [503, 344] width 232 height 23
paste input "10001198"
type input "10001198"
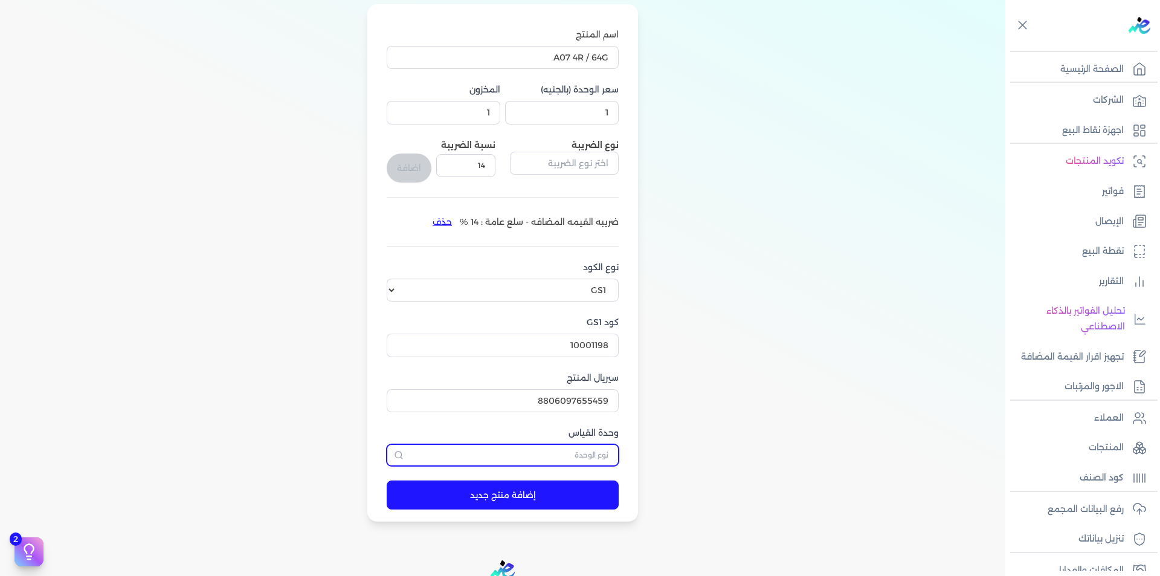
click at [590, 454] on input "text" at bounding box center [503, 455] width 232 height 22
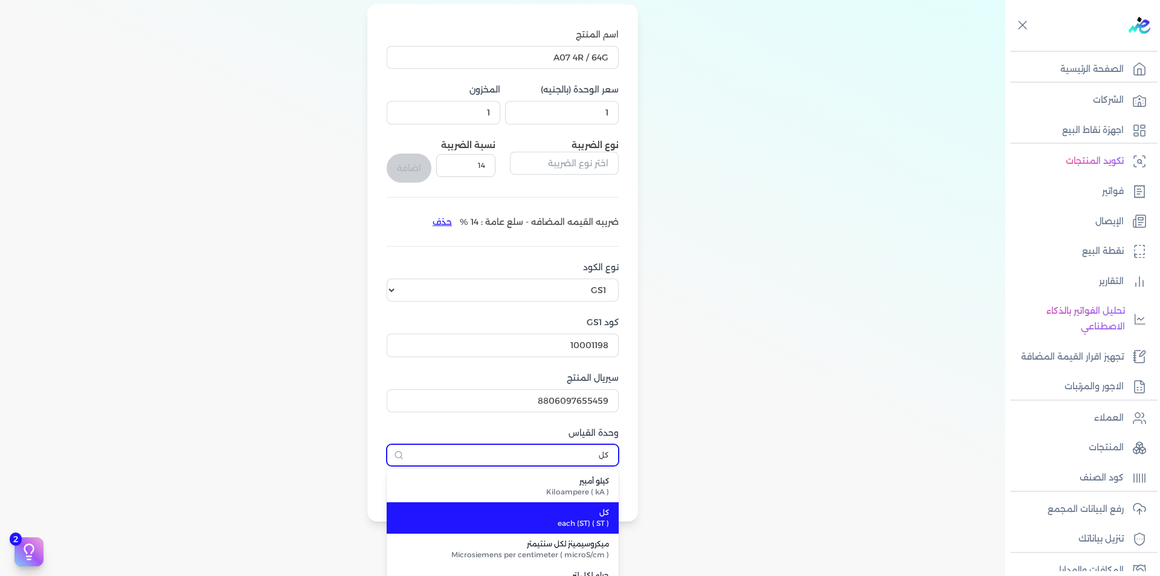
type input "كل"
click at [601, 525] on span "each (ST) ( ST )" at bounding box center [510, 523] width 198 height 11
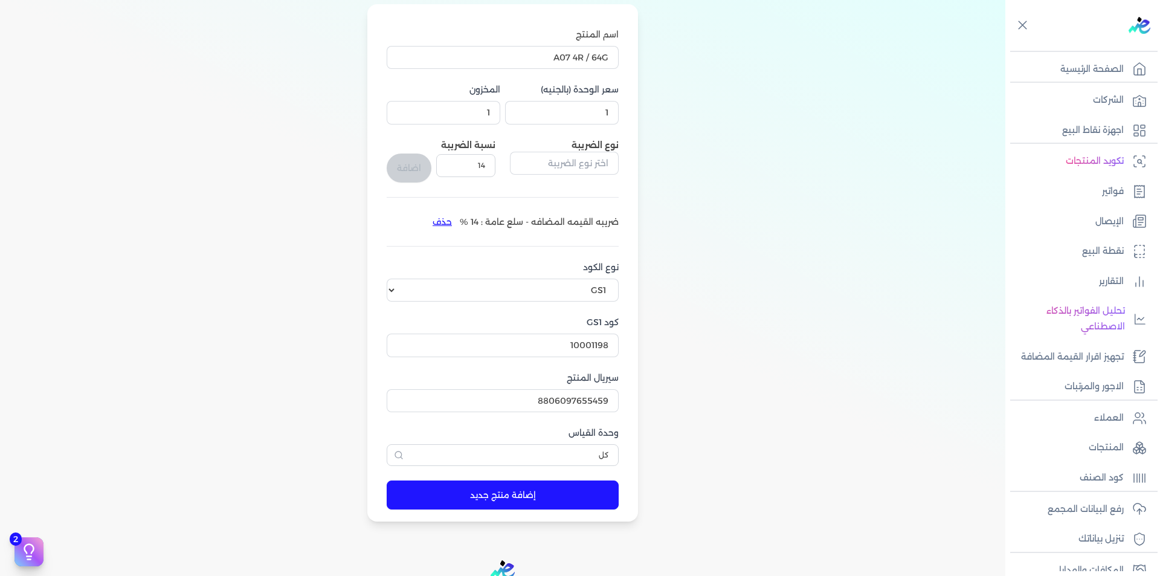
click at [583, 493] on button "إضافة منتج جديد" at bounding box center [503, 494] width 232 height 29
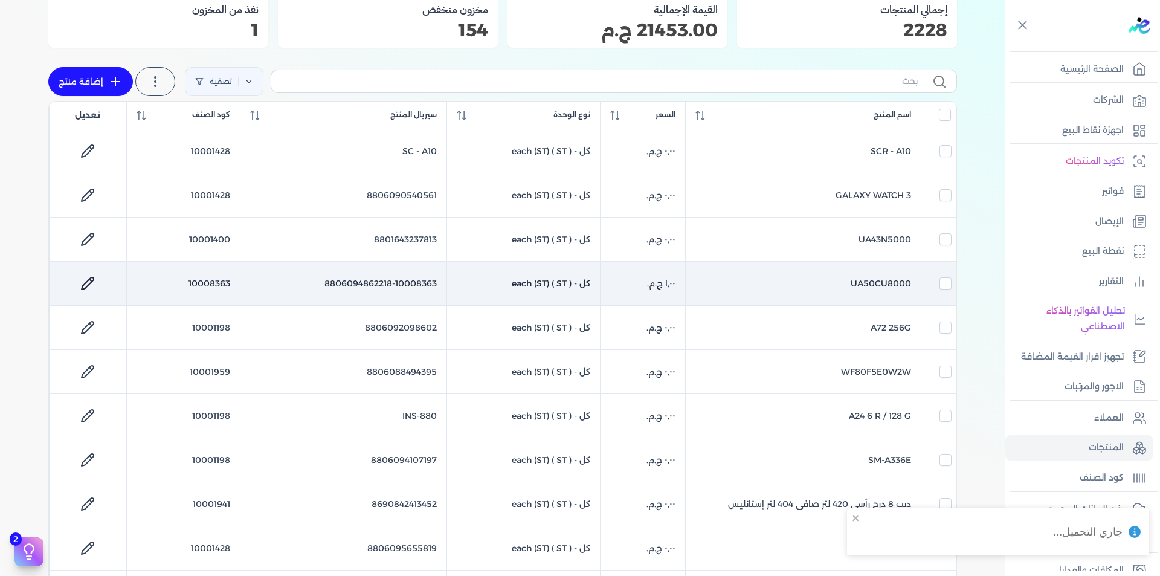
scroll to position [121, 0]
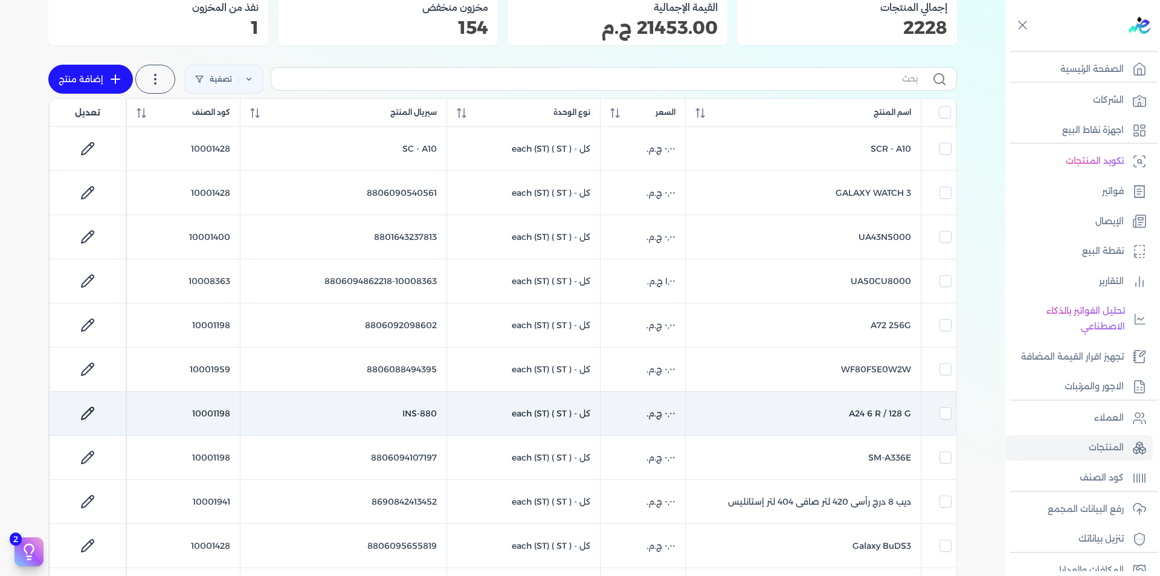
click at [206, 411] on td "10001198" at bounding box center [183, 413] width 113 height 44
checkbox input "false"
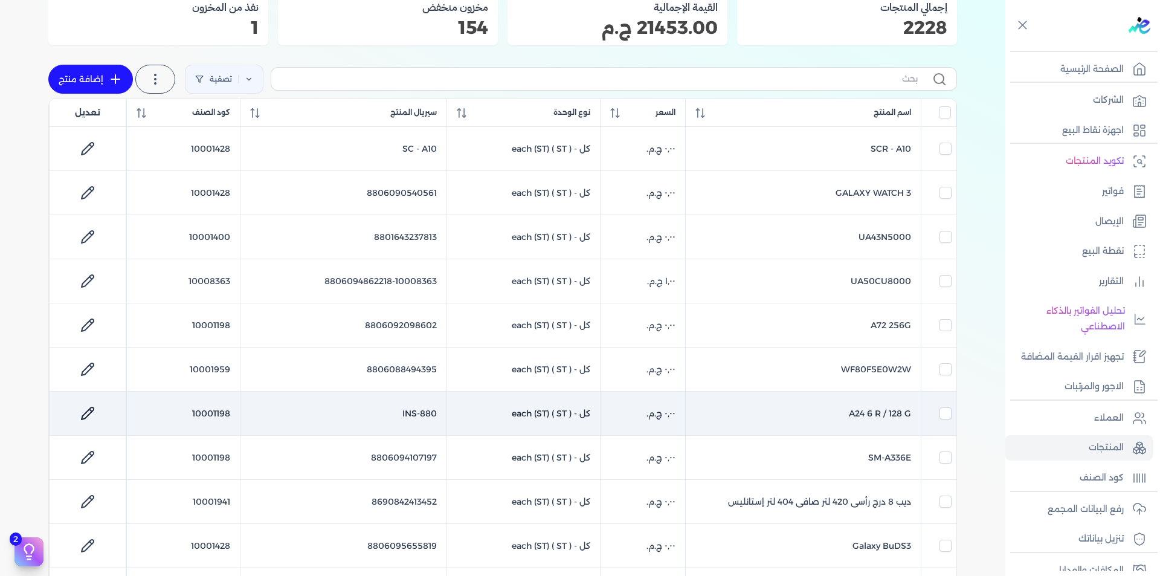
checkbox input "false"
checkbox input "true"
checkbox input "false"
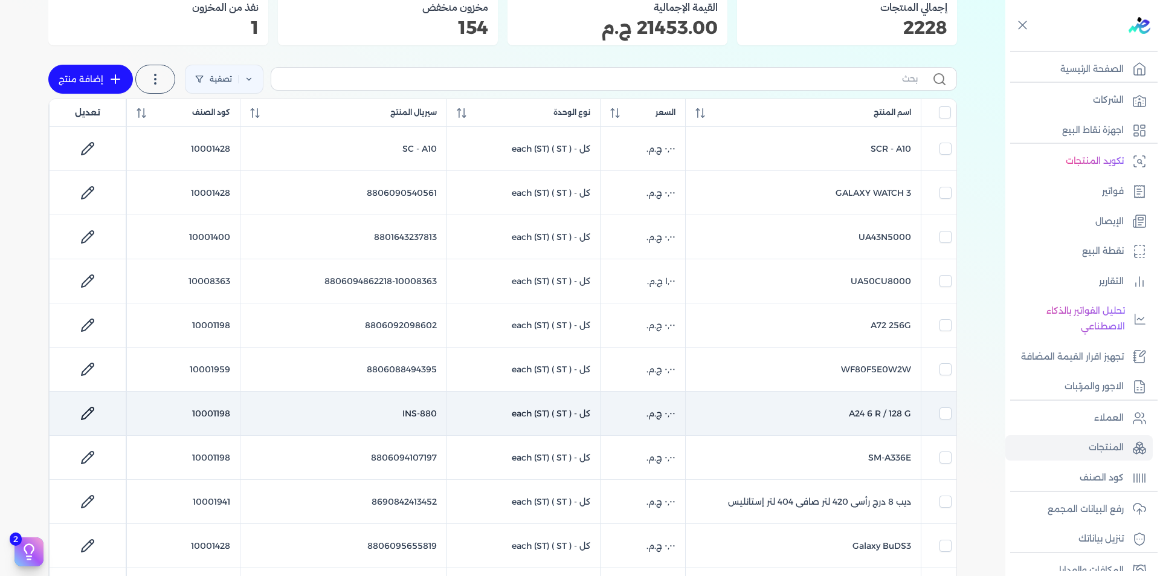
checkbox input "false"
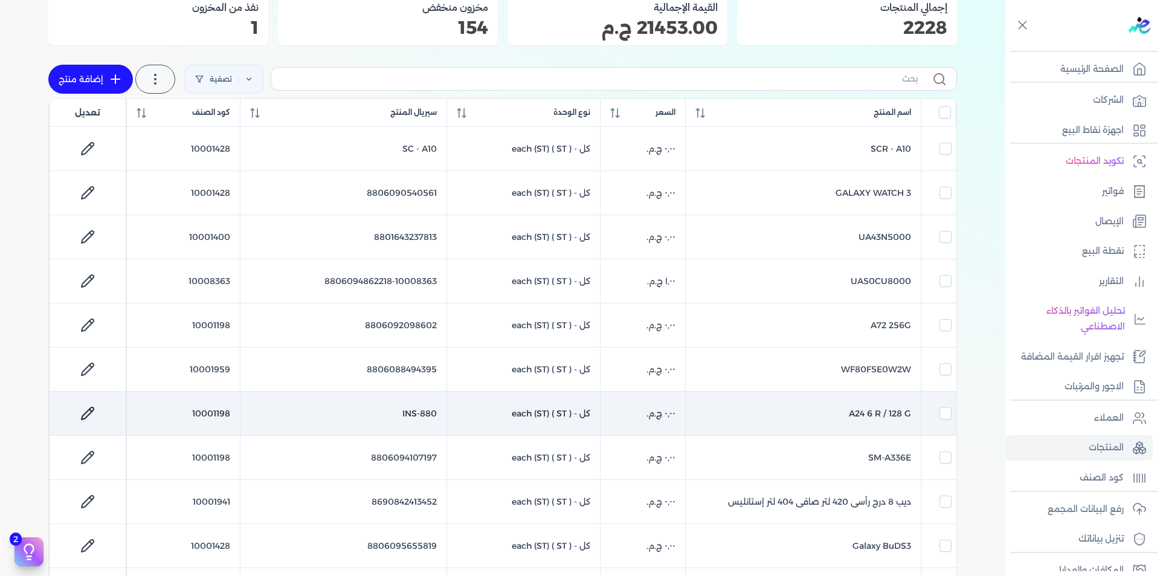
checkbox input "false"
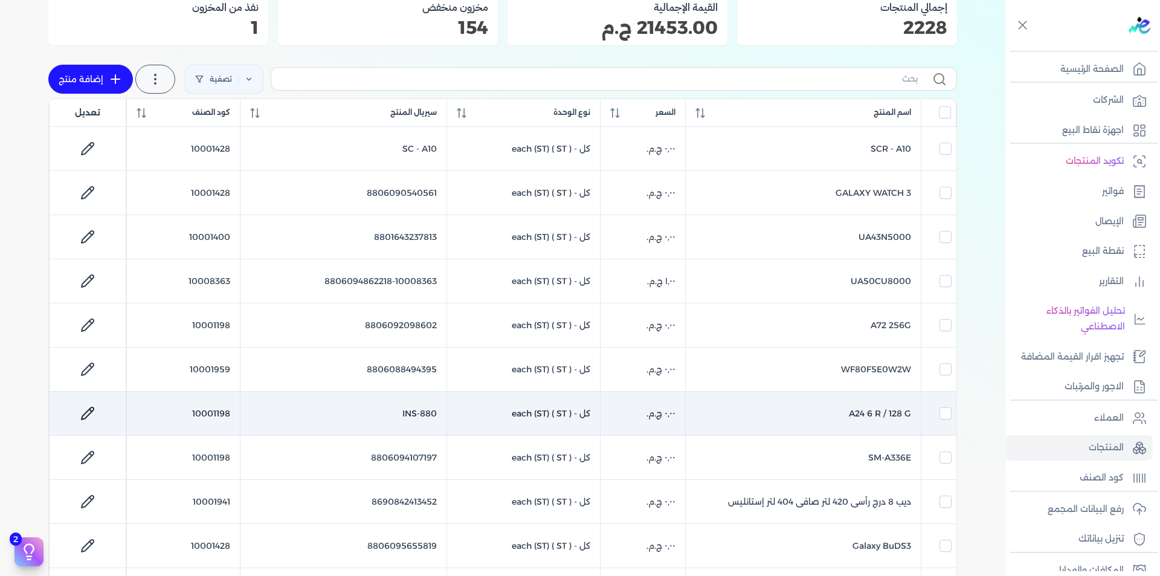
checkbox input "false"
click at [206, 411] on td "10001198" at bounding box center [183, 413] width 113 height 44
checkbox input "false"
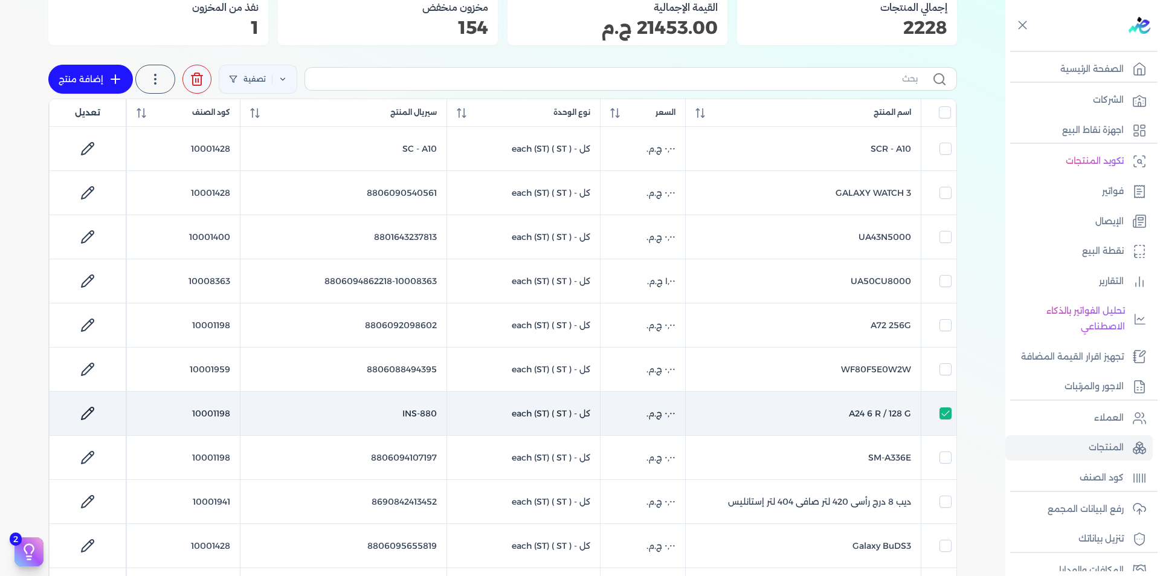
checkbox input "false"
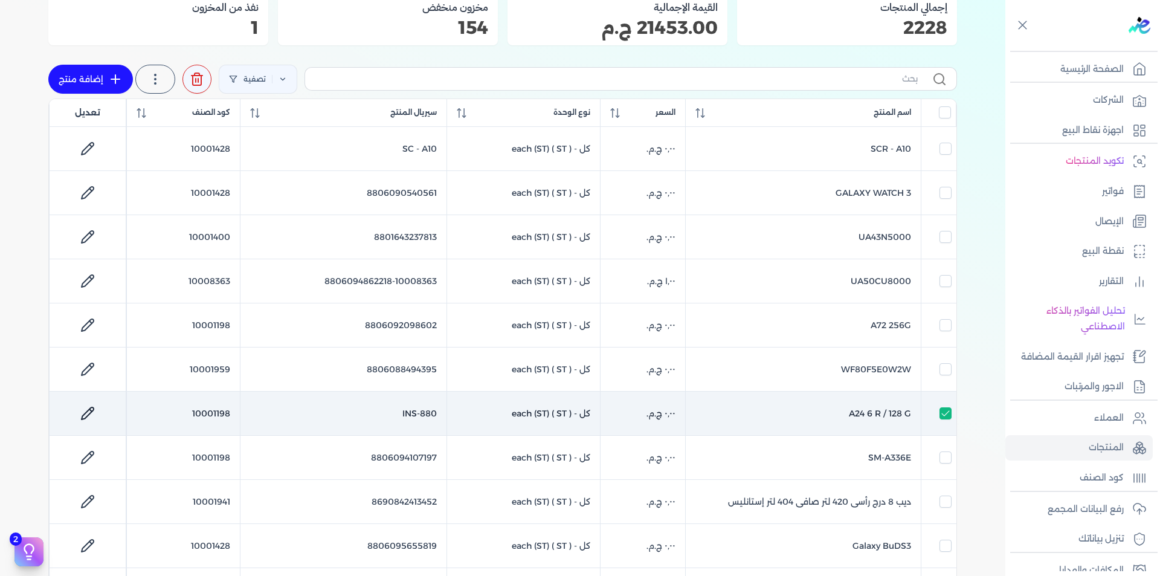
checkbox input "false"
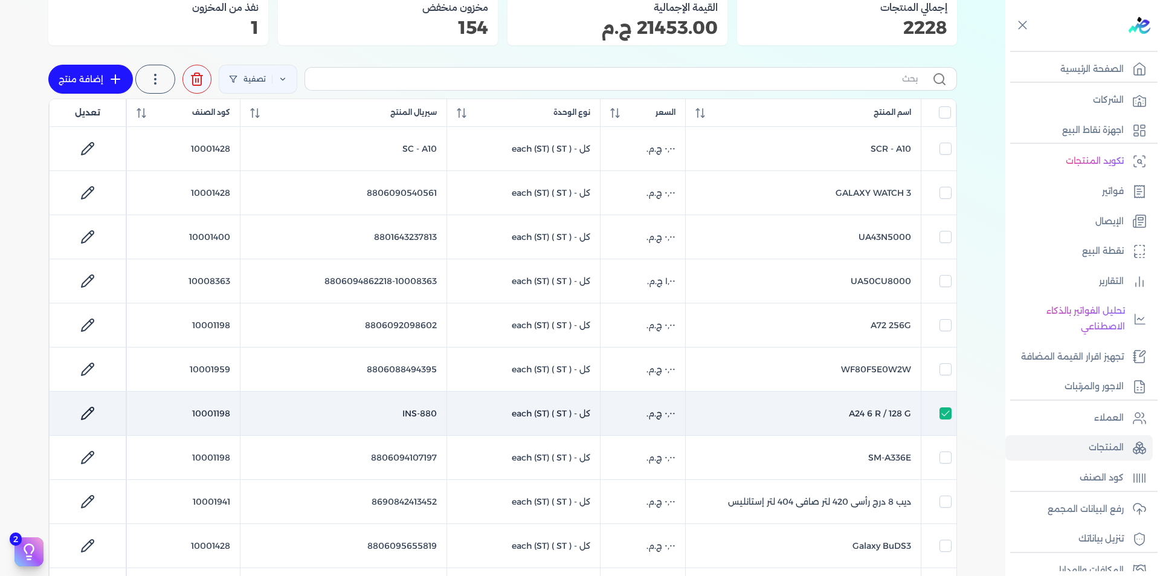
checkbox input "false"
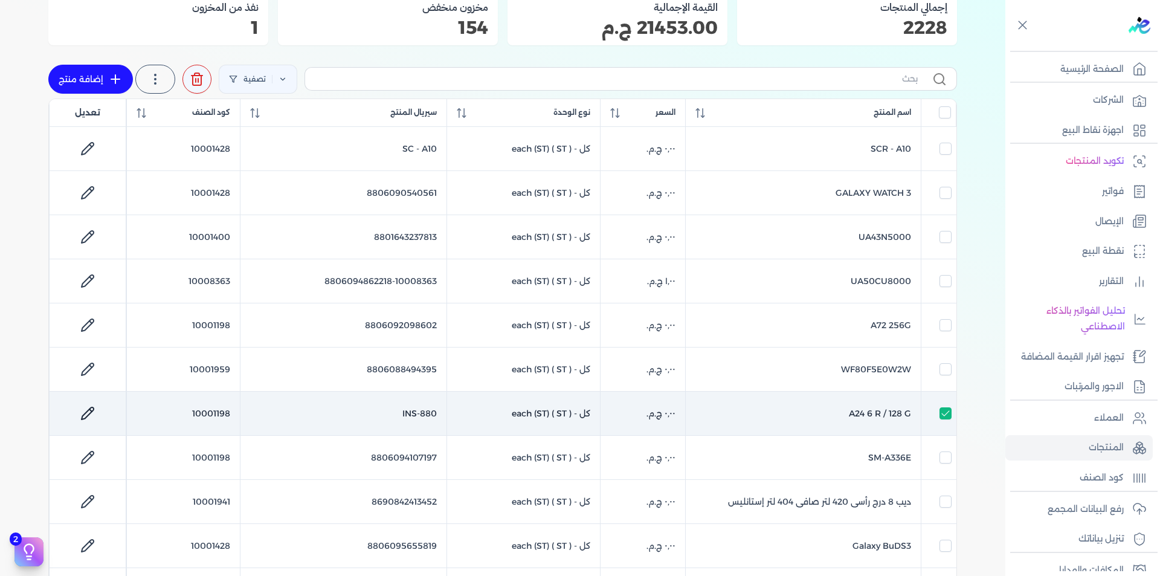
checkbox input "false"
copy td "10001198"
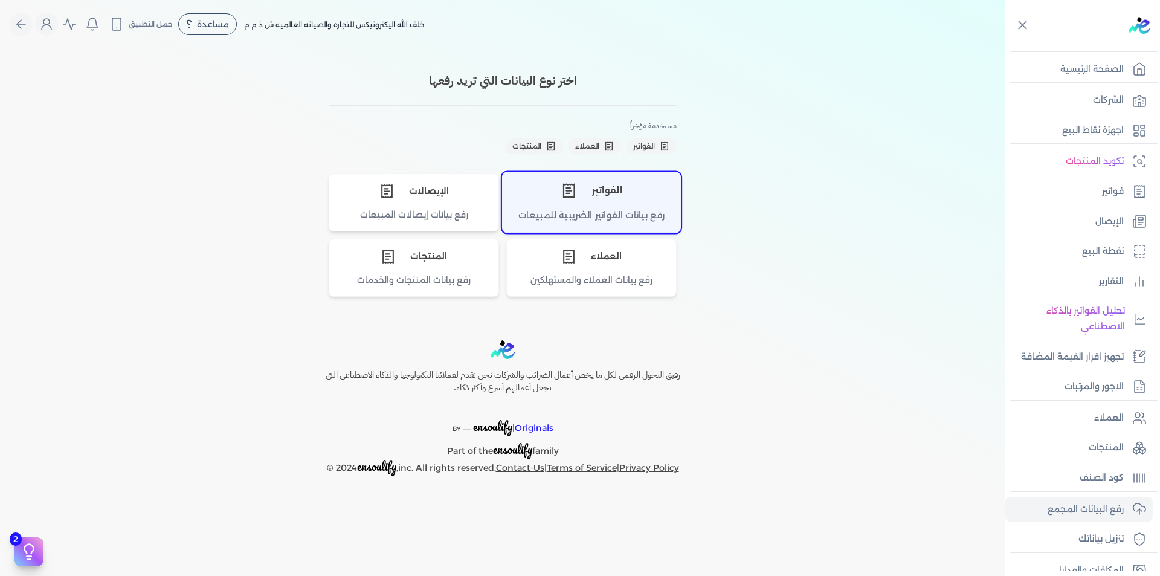
click at [591, 194] on div "الفواتير" at bounding box center [592, 190] width 178 height 36
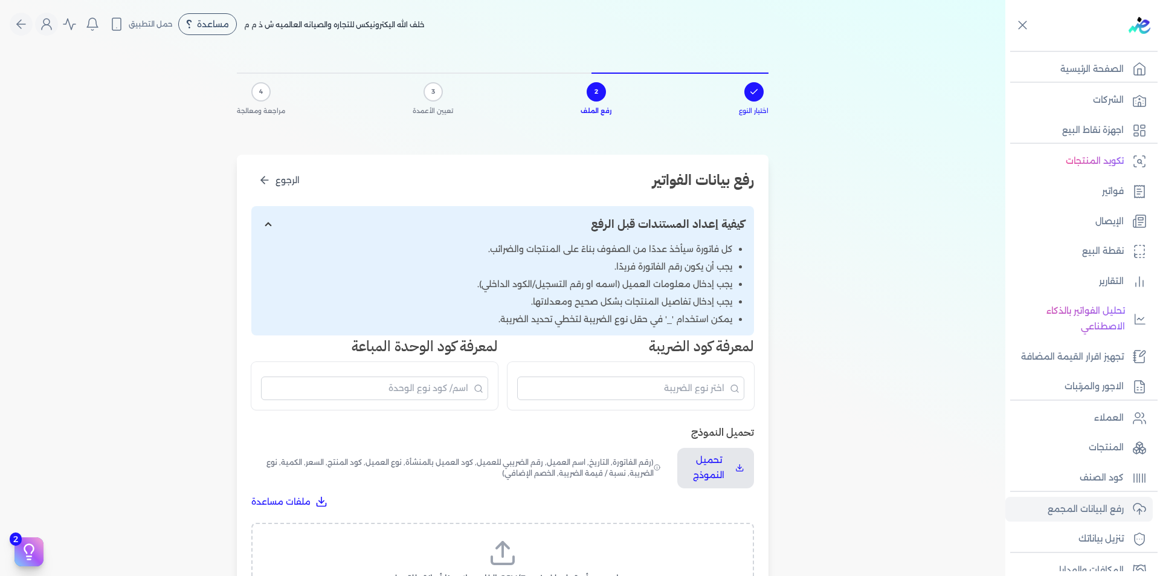
click at [528, 550] on label "اسحب وأسقط ملف CSV/Excel الخاص بك هنا أو انقر للتصفح (.csv أو .xlsx فقط)" at bounding box center [502, 569] width 471 height 62
click at [0, 0] on input "اسحب وأسقط ملف CSV/Excel الخاص بك هنا أو انقر للتصفح (.csv أو .xlsx فقط)" at bounding box center [0, 0] width 0 height 0
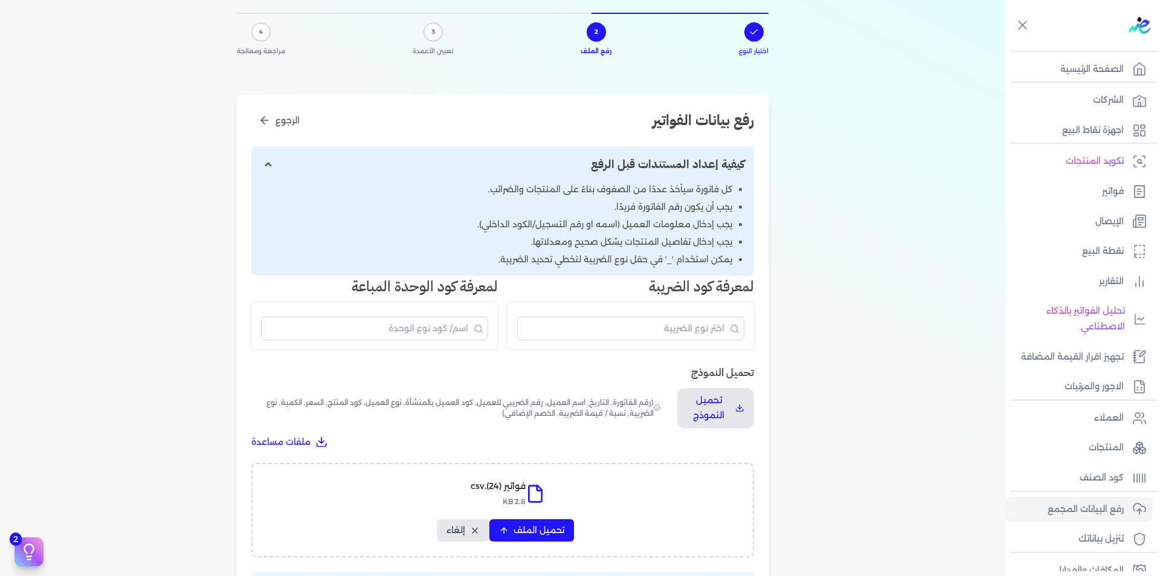
scroll to position [60, 0]
click at [544, 529] on span "تحميل الملف" at bounding box center [538, 529] width 51 height 13
select select "رقم الفاتورة"
select select "التاريخ"
select select "أسم العميل"
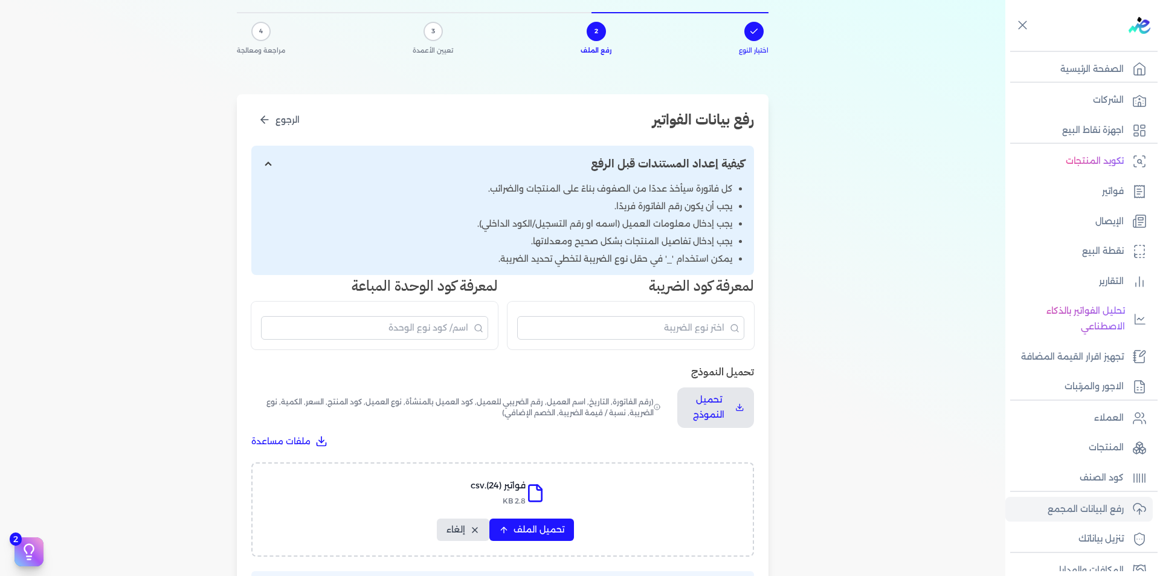
select select "الرقم الضريبي"
select select "نوع العميل"
select select "الرقم التسلسلي الداخلي"
select select "وصف البند"
select select "سيريال المنتج"
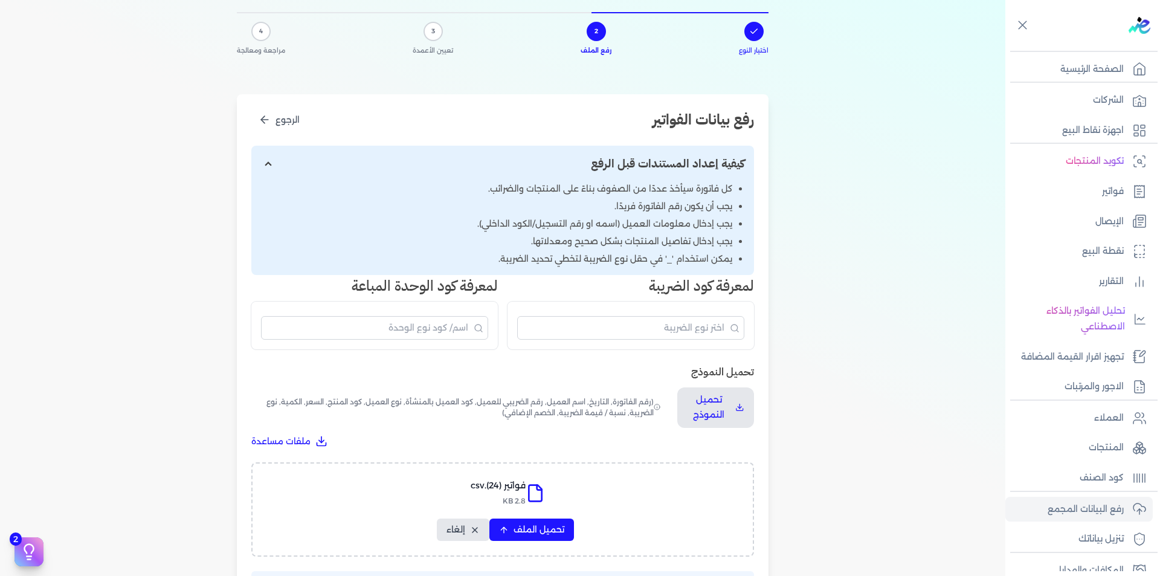
select select "السعر"
select select "الكمية"
select select "نوع الضريبة"
select select "نسبة / قيمة الضريبة"
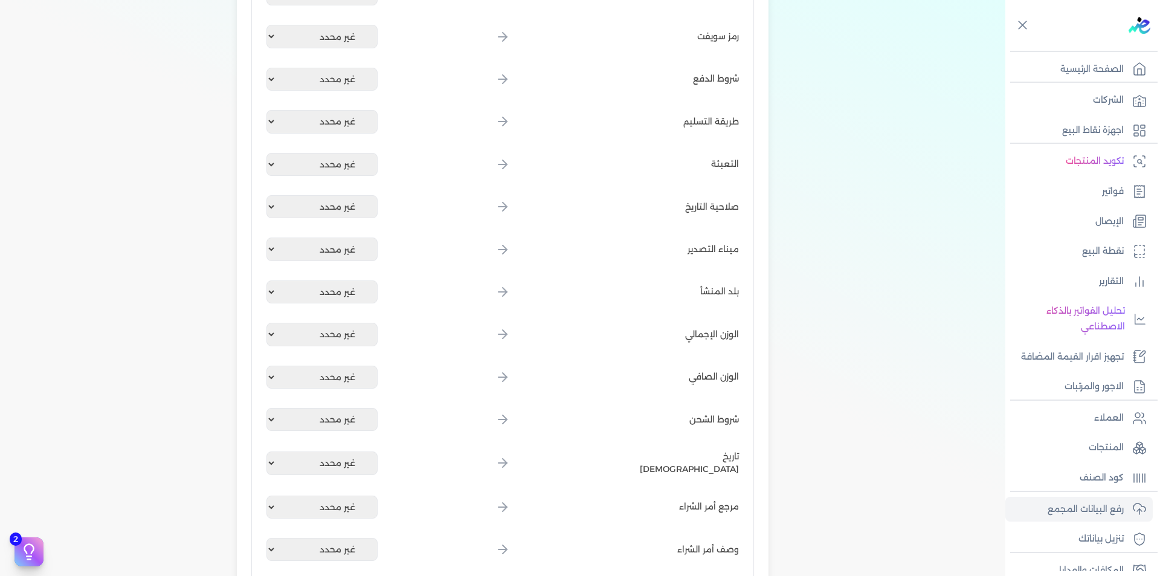
scroll to position [1451, 0]
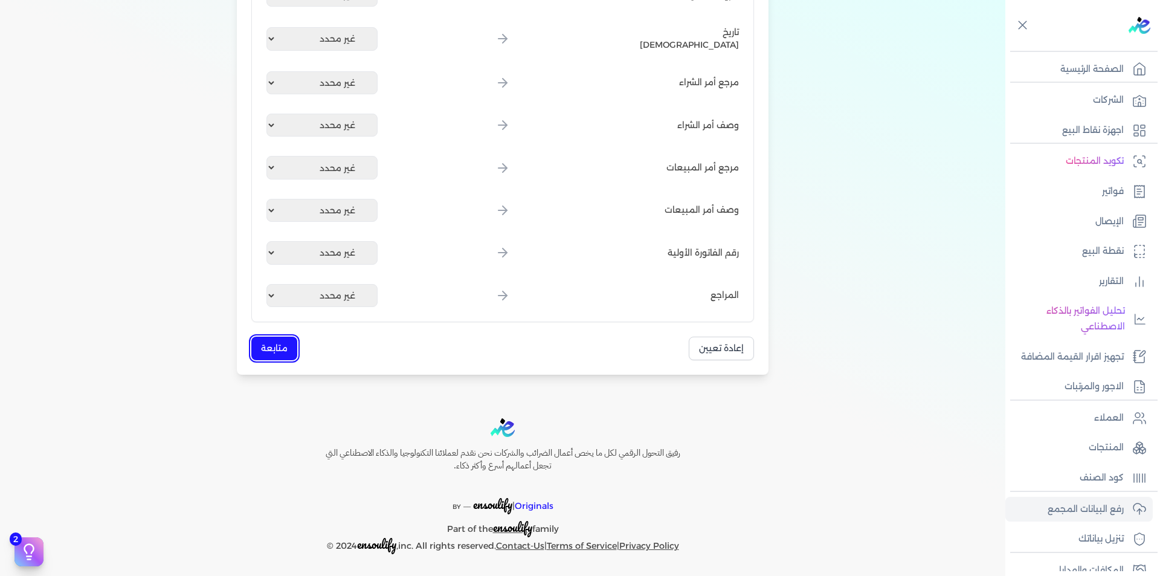
click at [294, 352] on button "متابعة" at bounding box center [274, 348] width 46 height 24
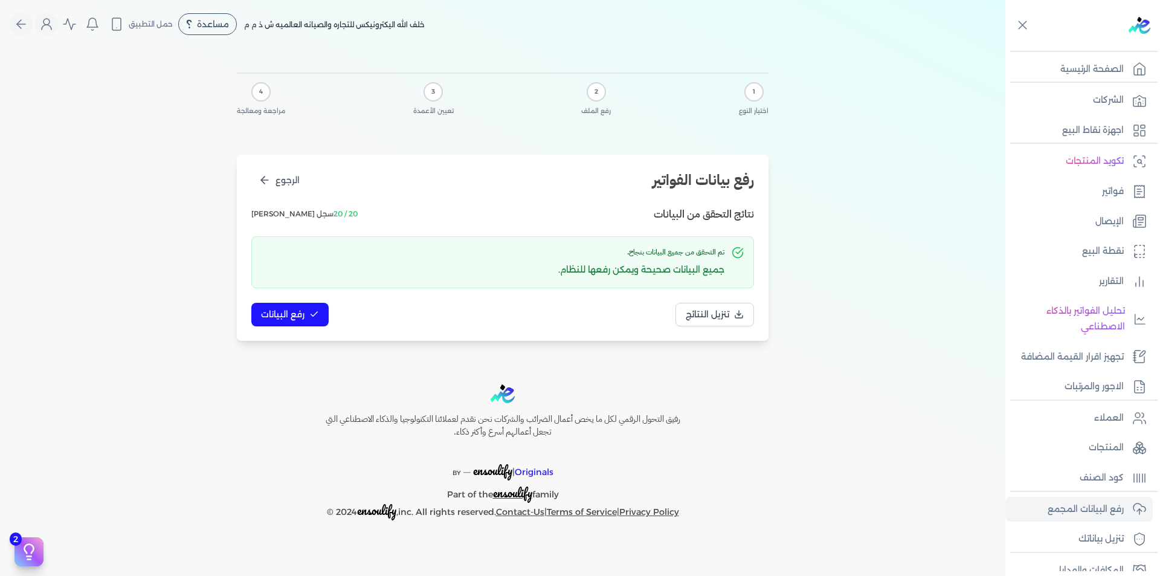
scroll to position [0, 0]
click at [277, 309] on span "رفع البيانات" at bounding box center [282, 314] width 43 height 13
